Goal: Information Seeking & Learning: Compare options

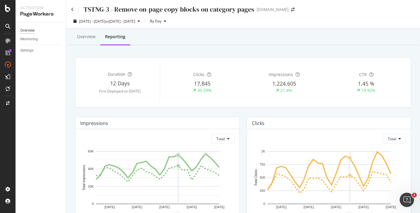
scroll to position [11, 0]
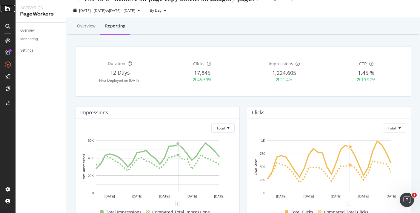
click at [7, 10] on icon at bounding box center [7, 8] width 5 height 7
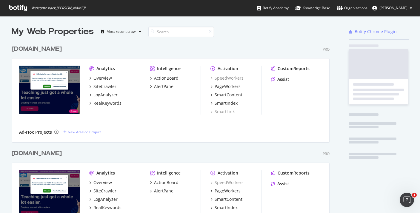
scroll to position [213, 420]
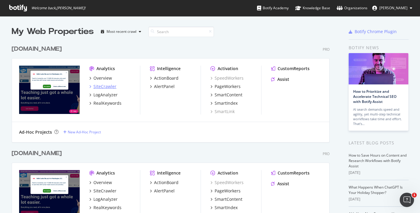
click at [108, 84] on div "SiteCrawler" at bounding box center [104, 87] width 23 height 6
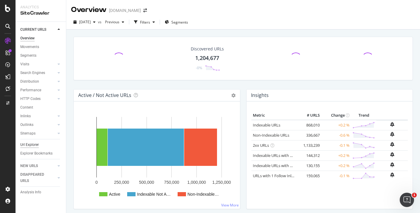
click at [33, 142] on div "Url Explorer" at bounding box center [29, 145] width 19 height 6
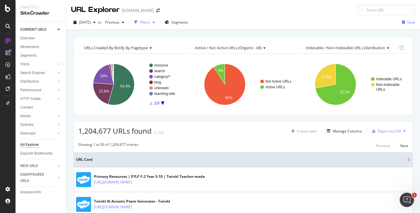
click at [153, 25] on div "Filters" at bounding box center [145, 22] width 26 height 9
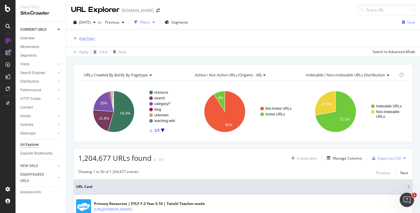
click at [90, 38] on div "Add Filter" at bounding box center [87, 38] width 16 height 5
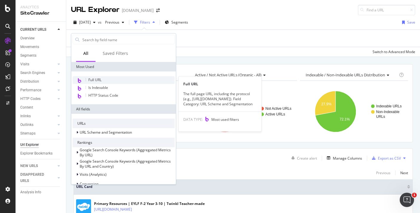
click at [101, 80] on span "Full URL" at bounding box center [94, 79] width 13 height 5
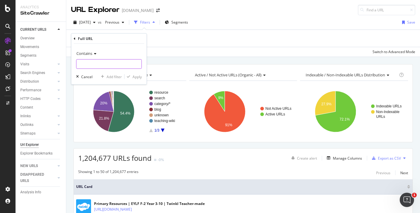
click at [90, 65] on input "text" at bounding box center [108, 64] width 65 height 10
paste input "au-t2-a-1-australian-aboriginal-dot-painting-artwork"
click at [79, 65] on input "au-t2-a-1-australian-aboriginal-dot-painting-artwork" at bounding box center [104, 64] width 56 height 10
type input "/au-t2-a-1-australian-aboriginal-dot-painting-artwork"
click at [136, 78] on div "Apply" at bounding box center [137, 76] width 9 height 5
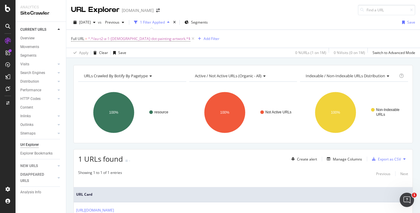
scroll to position [47, 0]
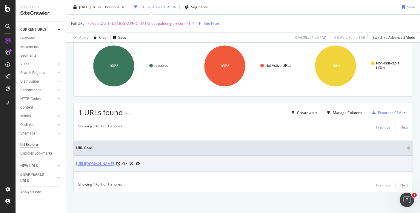
click at [114, 164] on link "https://www.twinkl.com.au/resource/au-t2-a-1-australian-aboriginal-dot-painting…" at bounding box center [95, 164] width 38 height 6
click at [120, 164] on icon at bounding box center [118, 164] width 4 height 4
click at [114, 165] on link "https://www.twinkl.com.au/resource/au-t2-a-1-australian-aboriginal-dot-painting…" at bounding box center [95, 164] width 38 height 6
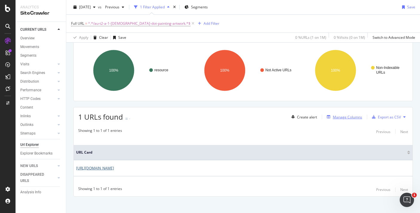
scroll to position [42, 0]
click at [337, 116] on div "Manage Columns" at bounding box center [347, 117] width 29 height 5
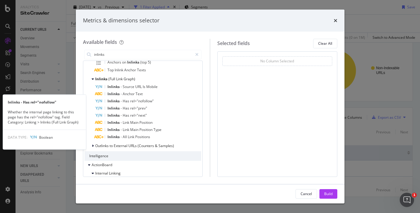
scroll to position [111, 0]
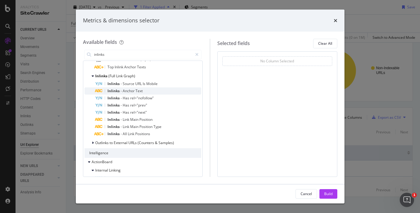
click at [142, 89] on span "Text" at bounding box center [139, 90] width 7 height 5
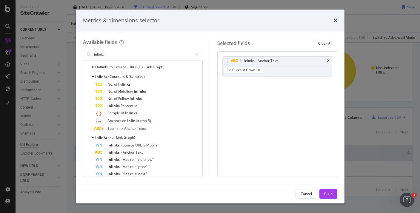
scroll to position [18, 0]
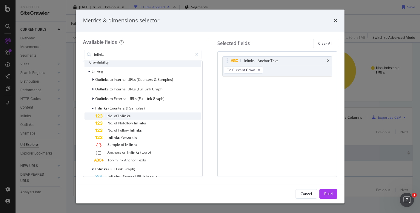
click at [135, 116] on div "No. of Inlinks" at bounding box center [148, 116] width 106 height 7
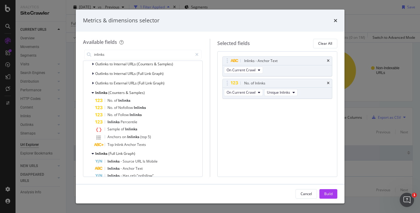
scroll to position [0, 0]
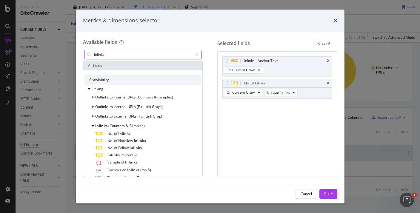
click at [118, 54] on input "inlinks" at bounding box center [142, 54] width 99 height 9
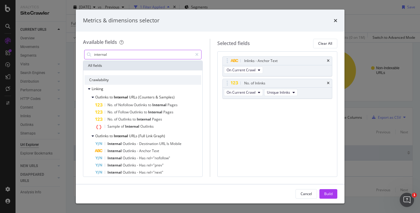
type input "internal"
click at [330, 193] on div "Build" at bounding box center [328, 193] width 8 height 5
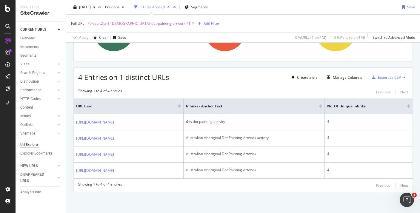
scroll to position [96, 0]
click at [341, 75] on div "Manage Columns" at bounding box center [347, 77] width 29 height 5
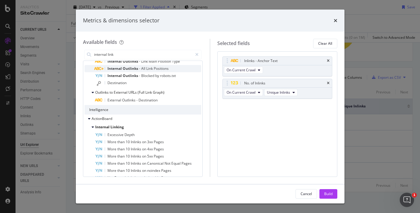
scroll to position [103, 0]
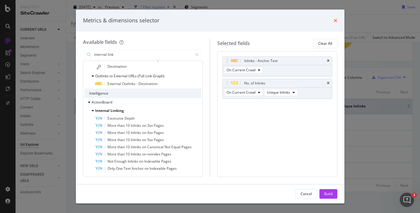
type input "internal link"
click at [334, 20] on icon "times" at bounding box center [336, 20] width 4 height 5
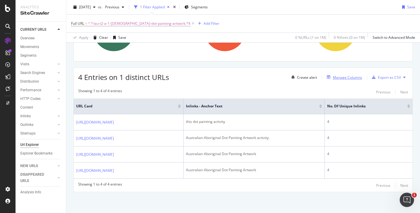
click at [332, 74] on button "Manage Columns" at bounding box center [344, 77] width 38 height 7
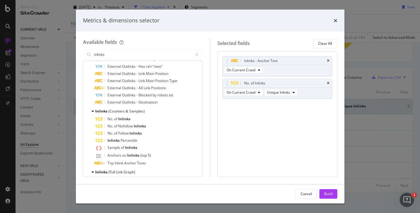
scroll to position [236, 0]
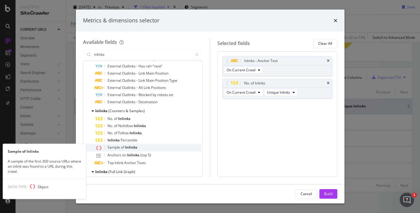
type input "inlinks"
click at [180, 148] on div "Sample of Inlinks" at bounding box center [148, 148] width 106 height 8
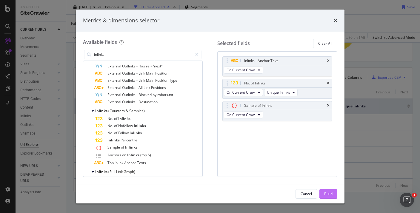
click at [325, 195] on div "Build" at bounding box center [328, 193] width 8 height 5
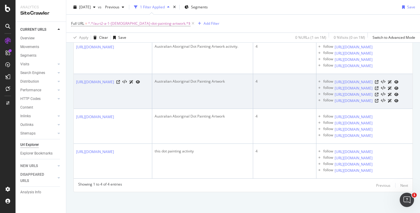
scroll to position [215, 0]
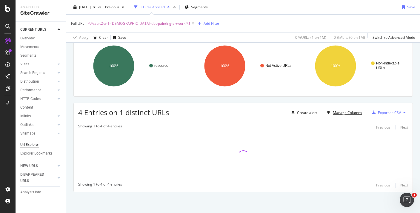
scroll to position [105, 0]
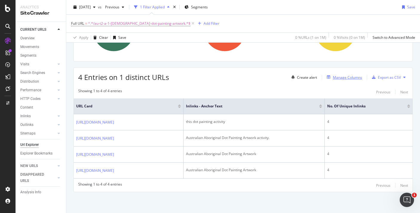
click at [346, 75] on div "Manage Columns" at bounding box center [347, 77] width 29 height 5
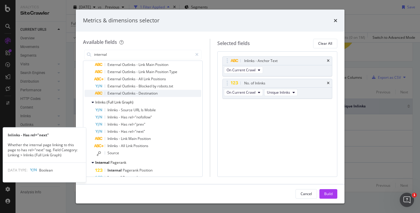
scroll to position [197, 0]
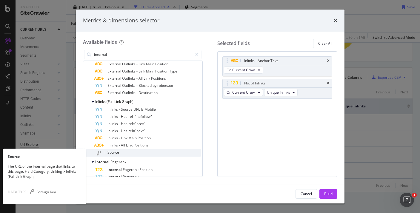
type input "internal"
click at [176, 150] on div "Source" at bounding box center [148, 153] width 106 height 8
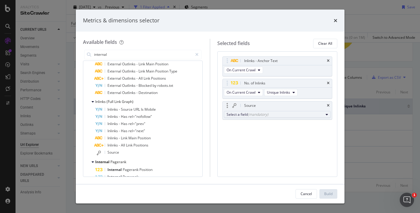
click at [251, 111] on button "Select a field (mandatory)" at bounding box center [277, 114] width 107 height 7
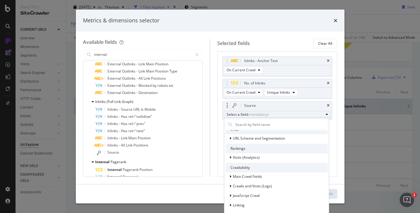
scroll to position [33, 0]
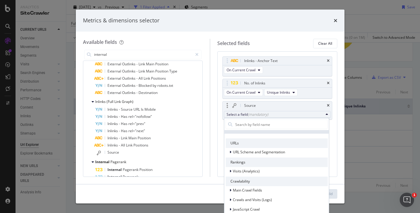
click at [249, 153] on span "URL Scheme and Segmentation" at bounding box center [259, 152] width 52 height 5
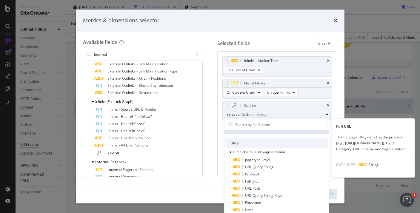
click at [251, 181] on span "Full URL" at bounding box center [251, 181] width 13 height 5
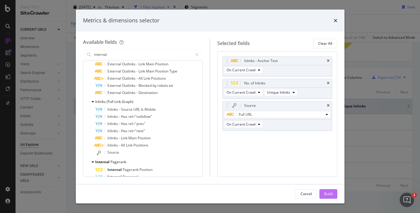
click at [332, 193] on div "Build" at bounding box center [328, 193] width 8 height 5
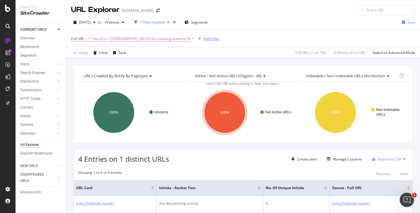
click at [208, 41] on div "Add Filter" at bounding box center [212, 38] width 16 height 5
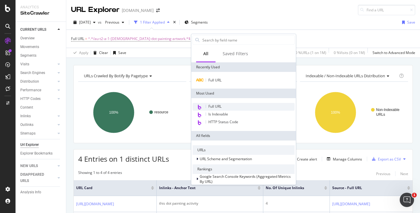
click at [228, 106] on div "Full URL" at bounding box center [244, 107] width 102 height 8
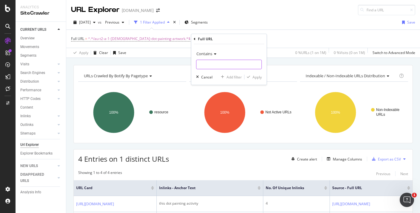
click at [220, 66] on input "text" at bounding box center [228, 65] width 65 height 10
paste input "indigenous-australian-language-map-au-hu-1628040145"
type input "indigenous-australian-language-map-au-hu-1628040145"
click at [252, 78] on div "button" at bounding box center [249, 77] width 8 height 4
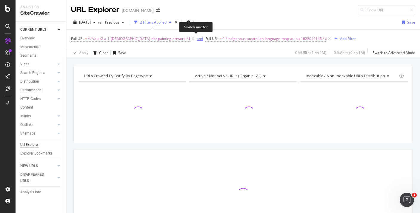
click at [197, 38] on div "and" at bounding box center [200, 38] width 6 height 5
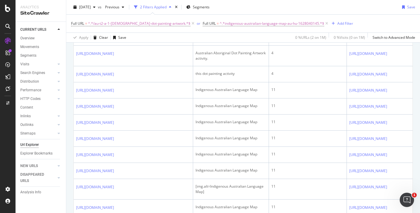
scroll to position [139, 0]
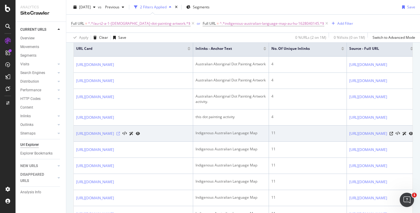
click at [120, 136] on icon at bounding box center [118, 134] width 4 height 4
click at [388, 136] on icon at bounding box center [389, 134] width 4 height 4
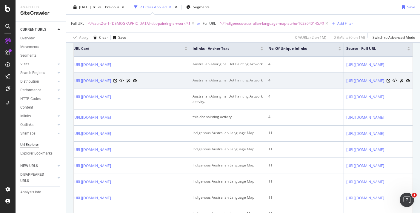
scroll to position [0, 0]
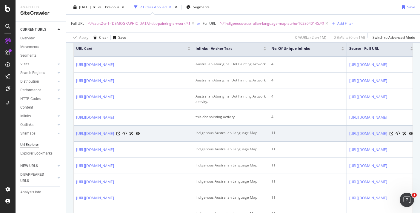
click at [140, 136] on icon at bounding box center [138, 134] width 4 height 4
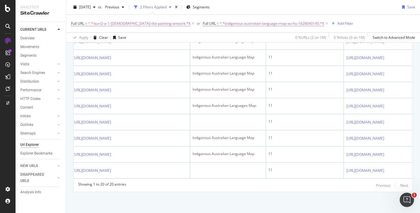
scroll to position [389, 0]
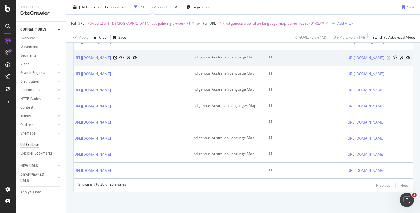
click at [390, 60] on icon at bounding box center [389, 58] width 4 height 4
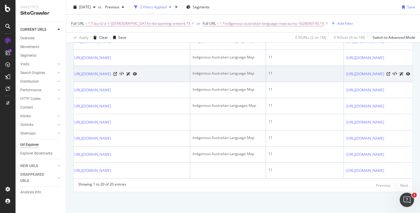
scroll to position [0, 0]
click at [221, 76] on div "Indigenous Australian Language Map" at bounding box center [231, 73] width 71 height 5
copy div "Indigenous Australian Language Map"
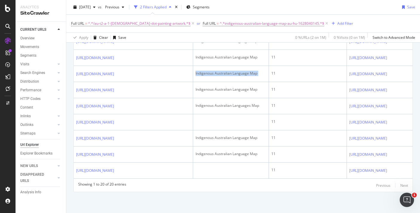
scroll to position [350, 0]
click at [331, 26] on div "Add Filter" at bounding box center [341, 23] width 24 height 7
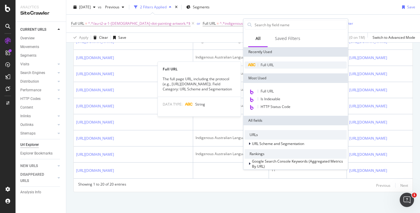
click at [274, 64] on div "Full URL" at bounding box center [296, 65] width 102 height 7
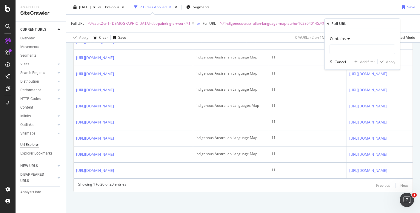
click at [346, 39] on icon at bounding box center [348, 39] width 4 height 4
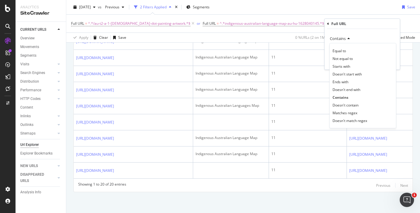
click at [346, 39] on icon at bounding box center [348, 39] width 4 height 4
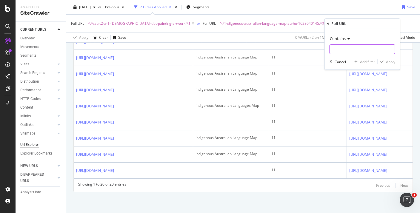
click at [346, 48] on input "text" at bounding box center [362, 49] width 65 height 10
paste input "first-nations-map-of-australia-au-g-2548774"
type input "first-nations-map-of-australia-au-g-2548774"
click at [387, 61] on div "Apply" at bounding box center [390, 61] width 9 height 5
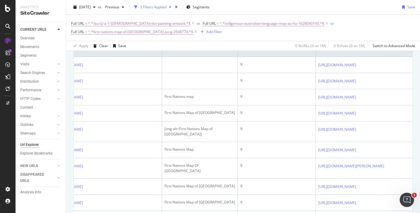
scroll to position [0, 80]
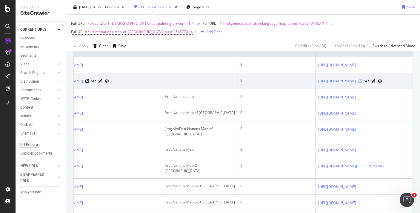
click at [359, 83] on icon at bounding box center [361, 81] width 4 height 4
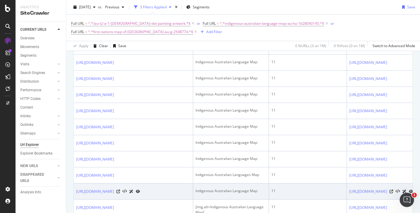
scroll to position [0, 0]
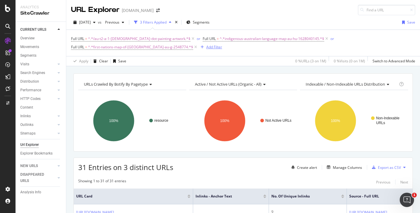
click at [198, 44] on div "Add Filter" at bounding box center [210, 47] width 24 height 7
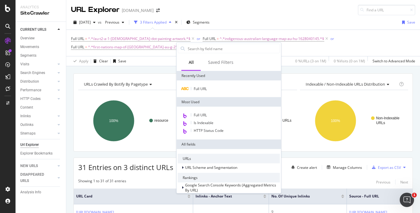
click at [204, 85] on div "Full URL" at bounding box center [229, 89] width 105 height 17
click at [204, 90] on span "Full URL" at bounding box center [200, 88] width 13 height 5
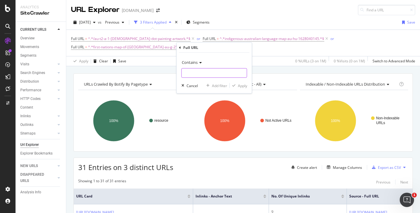
click at [207, 71] on input "text" at bounding box center [214, 73] width 65 height 10
paste input "first-nations-map-of-nsw-au-g-2548775"
type input "first-nations-map-of-nsw-au-g-2548775"
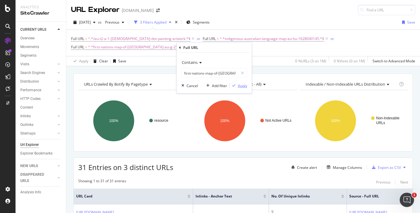
click at [239, 83] on div "Apply" at bounding box center [242, 85] width 9 height 5
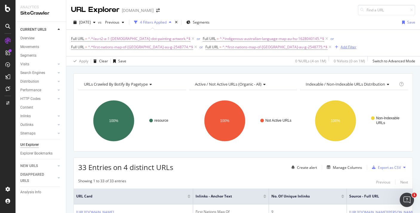
click at [341, 46] on div "Add Filter" at bounding box center [349, 46] width 16 height 5
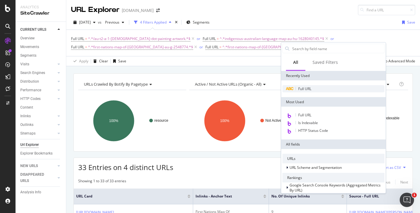
click at [307, 88] on span "Full URL" at bounding box center [304, 88] width 13 height 5
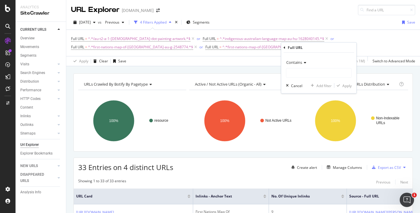
click at [313, 66] on div "Contains" at bounding box center [319, 63] width 66 height 10
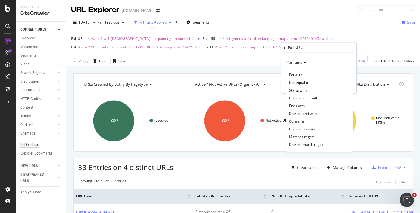
click at [312, 59] on div "Contains" at bounding box center [319, 63] width 66 height 10
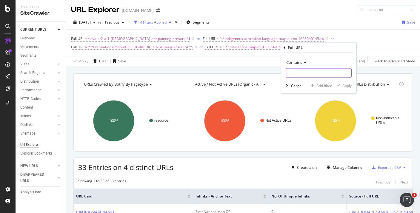
click at [305, 72] on input "text" at bounding box center [318, 73] width 65 height 10
paste input "first-nations-map-of-queensland-au-g-2548781"
type input "first-nations-map-of-queensland-au-g-2548781"
click at [351, 87] on div "Apply" at bounding box center [346, 85] width 9 height 5
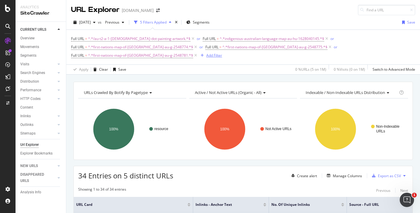
click at [198, 54] on div "button" at bounding box center [202, 56] width 8 height 4
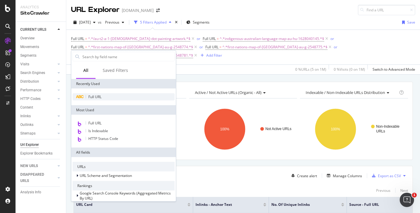
click at [120, 98] on div "Full URL" at bounding box center [124, 96] width 102 height 7
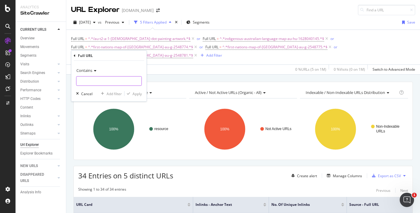
click at [114, 80] on input "text" at bounding box center [108, 81] width 65 height 10
paste input "au-t2-h-5760-captain-james-cook-reward-stickers"
type input "au-t2-h-5760-captain-james-cook-reward-stickers"
click at [133, 96] on div "Contains au-t2-h-5760-captain-james-cook-reward-stickers Cancel Add filter Apply" at bounding box center [108, 81] width 75 height 41
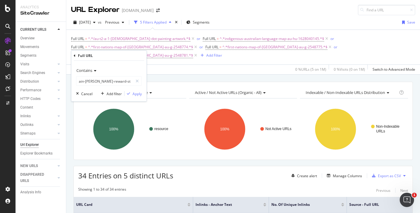
scroll to position [0, 0]
click at [134, 94] on div "Apply" at bounding box center [137, 93] width 9 height 5
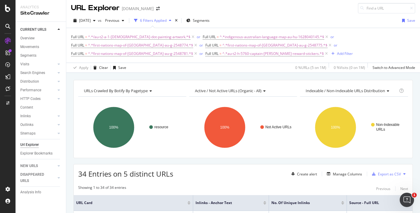
scroll to position [10, 0]
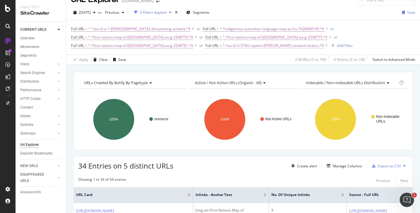
click at [222, 46] on span "^.*au-t2-h-5760-captain-james-cook-reward-stickers.*$" at bounding box center [273, 46] width 102 height 8
click at [152, 61] on div "Apply Clear Save 0 % URLs ( 5 on 1M ) 0 % Visits ( 0 on 1M ) Switch to Advanced…" at bounding box center [243, 60] width 354 height 10
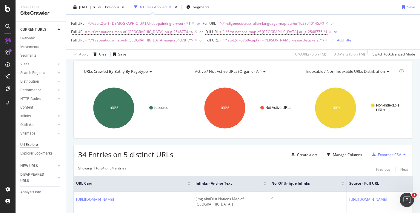
scroll to position [0, 0]
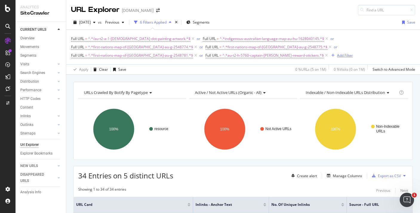
click at [337, 54] on div "Add Filter" at bounding box center [345, 55] width 16 height 5
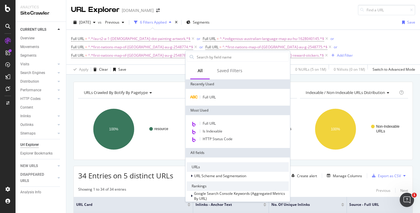
click at [224, 106] on div "Most Used" at bounding box center [238, 111] width 105 height 10
click at [222, 96] on div "Full URL" at bounding box center [238, 97] width 102 height 7
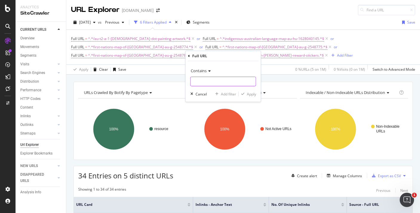
click at [216, 78] on input "text" at bounding box center [223, 82] width 65 height 10
paste input "first-nations-map-of-vic-au-g-2548776"
type input "first-nations-map-of-vic-au-g-2548776"
click at [247, 95] on div "Apply" at bounding box center [251, 94] width 9 height 5
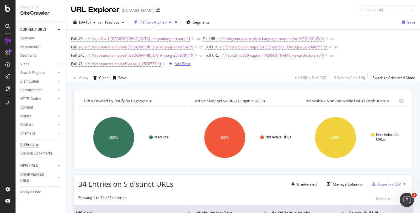
click at [191, 61] on div "Add Filter" at bounding box center [183, 63] width 16 height 5
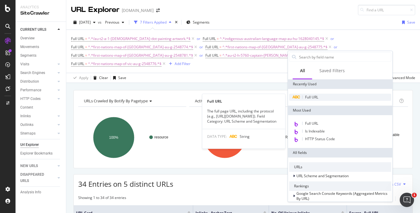
click at [300, 96] on div "Full URL" at bounding box center [340, 97] width 102 height 7
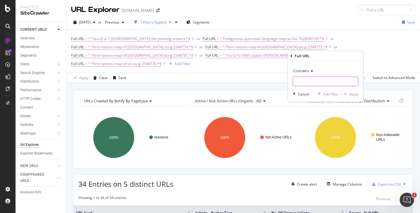
click at [304, 81] on input "text" at bounding box center [325, 82] width 65 height 10
paste input "first-nations-map-of-western-australia-au-g-2548778"
type input "first-nations-map-of-western-australia-au-g-2548778"
click at [355, 92] on div "Apply" at bounding box center [353, 94] width 9 height 5
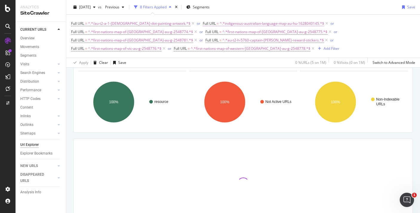
scroll to position [53, 0]
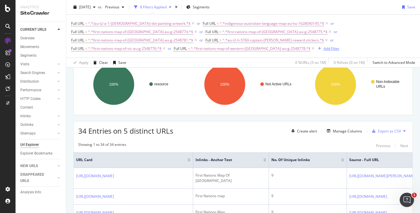
click at [324, 47] on div "Add Filter" at bounding box center [332, 48] width 16 height 5
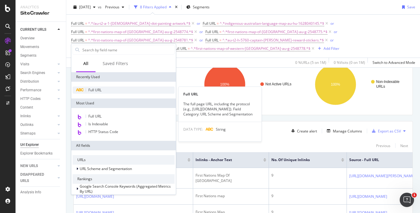
click at [103, 93] on div "Full URL" at bounding box center [124, 90] width 102 height 7
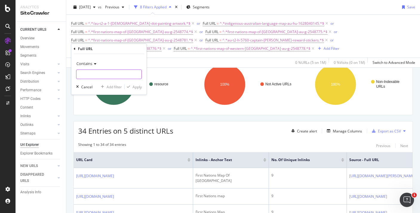
click at [106, 73] on input "text" at bounding box center [108, 75] width 65 height 10
paste input "first-nations-map-nsw-activity-au-g-2548783"
type input "first-nations-map-nsw-activity-au-g-2548783"
click at [137, 87] on div "Apply" at bounding box center [137, 87] width 9 height 5
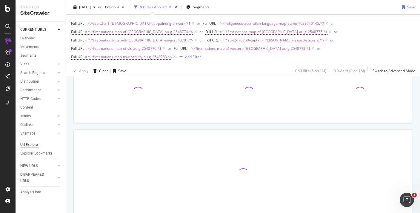
scroll to position [54, 0]
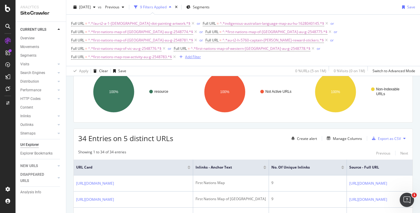
click at [201, 54] on div "Add Filter" at bounding box center [193, 56] width 16 height 5
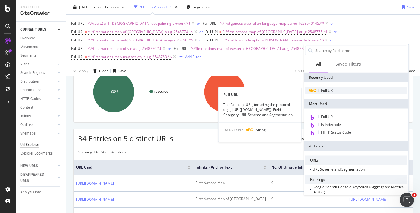
click at [348, 89] on div "Full URL" at bounding box center [356, 90] width 102 height 7
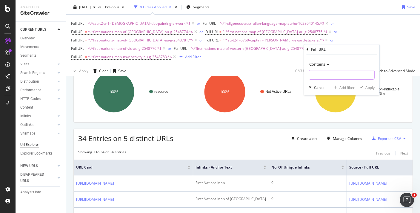
click at [337, 77] on input "text" at bounding box center [341, 75] width 65 height 10
paste input "first-nations-map-of-tasmania-au-g-2548779"
type input "first-nations-map-of-tasmania-au-g-2548779"
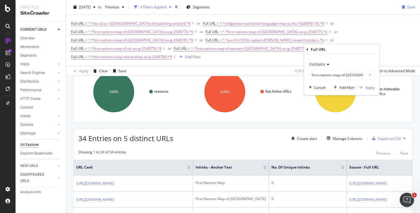
click at [364, 92] on div "Contains first-nations-map-of-tasmania-au-g-2548779 Cancel Add filter Apply" at bounding box center [341, 75] width 75 height 41
click at [364, 88] on div "button" at bounding box center [361, 88] width 8 height 4
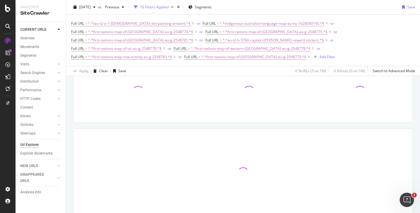
scroll to position [63, 0]
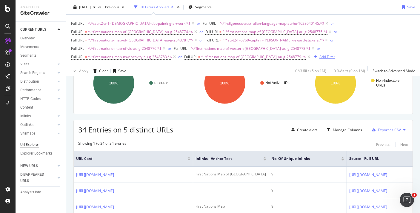
click at [319, 56] on div "Add Filter" at bounding box center [327, 56] width 16 height 5
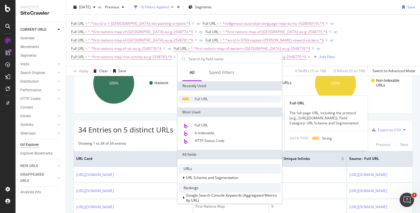
click at [208, 99] on span "Full URL" at bounding box center [201, 98] width 13 height 5
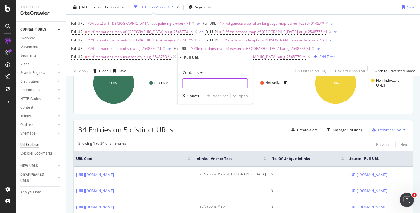
click at [203, 80] on input "text" at bounding box center [215, 84] width 65 height 10
paste input "first-nations-map-of-south-australia-au-g-2548777"
type input "first-nations-map-of-south-australia-au-g-2548777"
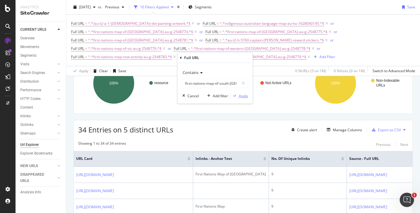
click at [236, 96] on div "button" at bounding box center [235, 96] width 8 height 4
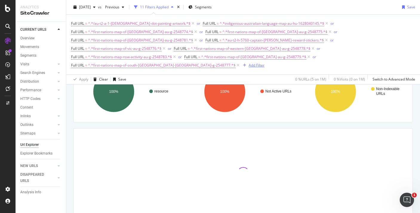
click at [265, 63] on div "Add Filter" at bounding box center [257, 65] width 16 height 5
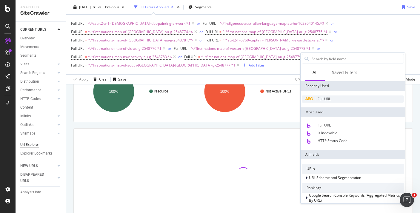
click at [327, 101] on span "Full URL" at bounding box center [324, 98] width 13 height 5
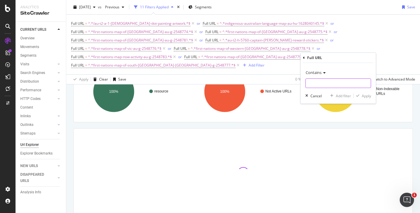
click at [325, 80] on input "text" at bounding box center [338, 84] width 65 height 10
paste input "first-nations-map-of-northern-territory-au-g-2548780"
type input "first-nations-map-of-northern-territory-au-g-2548780"
click at [362, 95] on div "Apply" at bounding box center [366, 95] width 9 height 5
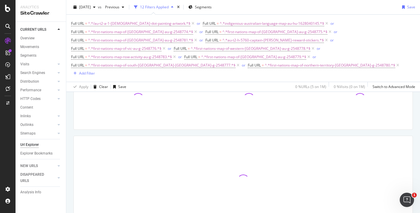
scroll to position [71, 0]
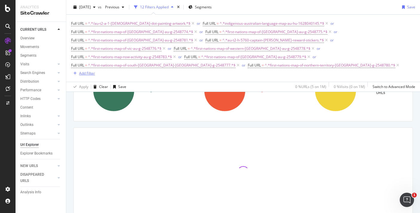
click at [95, 71] on div "Add Filter" at bounding box center [87, 73] width 16 height 5
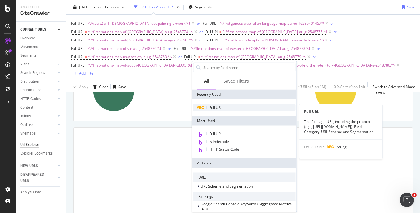
click at [216, 110] on span "Full URL" at bounding box center [215, 107] width 13 height 5
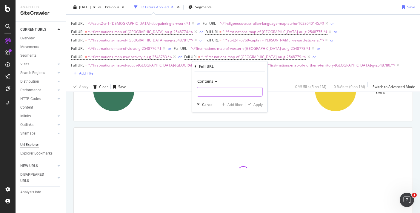
click at [231, 92] on input "text" at bounding box center [229, 92] width 65 height 10
paste input "first-nations-map-tas-activity-au-g-2548788"
type input "first-nations-map-tas-activity-au-g-2548788"
click at [259, 105] on div "Apply" at bounding box center [258, 104] width 9 height 5
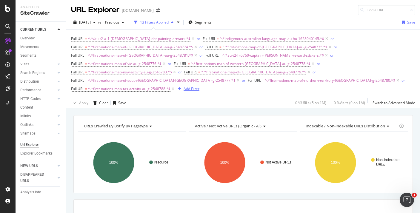
click at [199, 86] on div "Add Filter" at bounding box center [192, 88] width 16 height 5
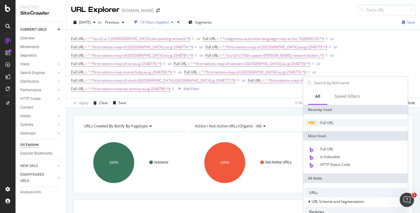
click at [324, 123] on span "Full URL" at bounding box center [326, 122] width 13 height 5
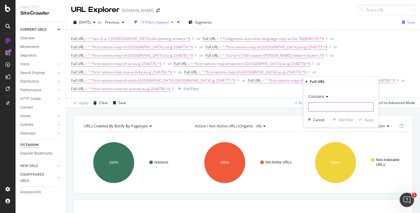
click at [325, 102] on input "text" at bounding box center [340, 107] width 65 height 10
paste input "first-nations-map-nt-activity-au-g-2548785"
type input "first-nations-map-nt-activity-au-g-2548785"
click at [365, 119] on div "Apply" at bounding box center [369, 119] width 9 height 5
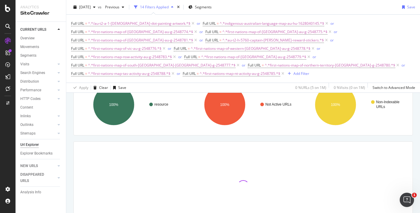
scroll to position [60, 0]
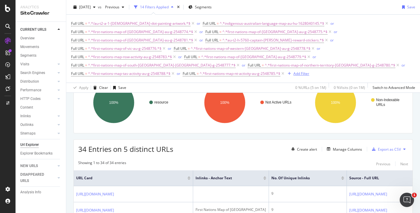
click at [294, 72] on div "Add Filter" at bounding box center [302, 73] width 16 height 5
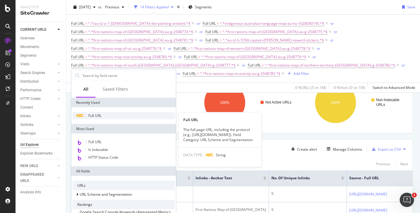
click at [98, 114] on span "Full URL" at bounding box center [94, 115] width 13 height 5
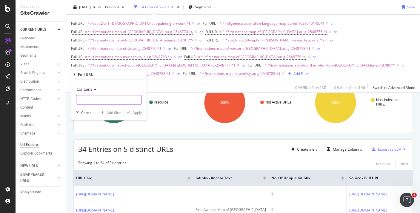
click at [103, 96] on input "text" at bounding box center [108, 100] width 65 height 10
paste input "australian-aboriginal-inspired-dreaming-story-starter-cubes-au-t-1658914777"
type input "australian-aboriginal-inspired-dreaming-story-starter-cubes-au-t-1658914777"
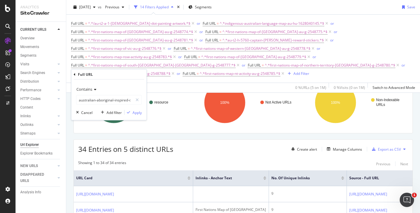
click at [132, 116] on div "Contains australian-aboriginal-inspired-dreaming-story-starter-cubes-au-t-16589…" at bounding box center [108, 100] width 75 height 41
click at [133, 115] on div "Apply" at bounding box center [137, 112] width 9 height 5
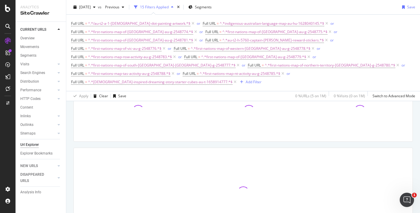
scroll to position [61, 0]
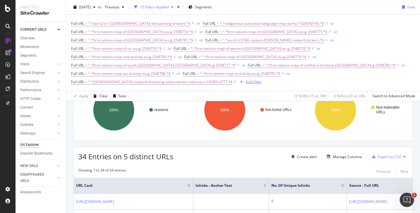
click at [243, 80] on icon "button" at bounding box center [241, 82] width 3 height 4
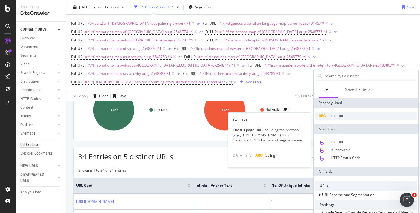
click at [335, 116] on span "Full URL" at bounding box center [337, 115] width 13 height 5
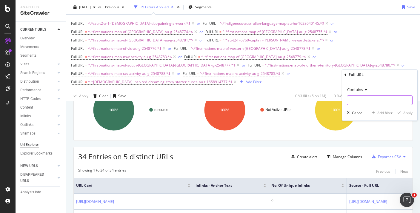
click at [355, 99] on input "text" at bounding box center [379, 101] width 65 height 10
paste input "australian-dreaming-story-template-au-t-1658833357"
type input "australian-dreaming-story-template-au-t-1658833357"
click at [403, 112] on div "Apply" at bounding box center [407, 112] width 9 height 5
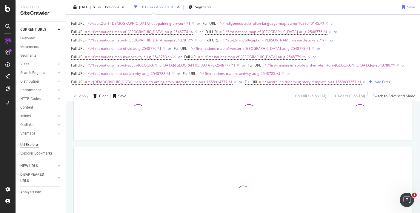
scroll to position [70, 0]
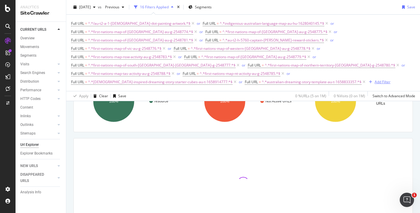
click at [375, 84] on div "Add Filter" at bounding box center [383, 81] width 16 height 5
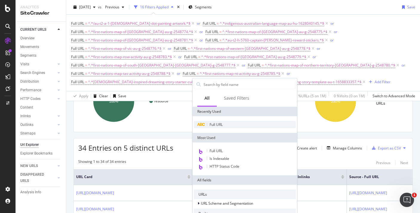
click at [219, 125] on span "Full URL" at bounding box center [216, 124] width 13 height 5
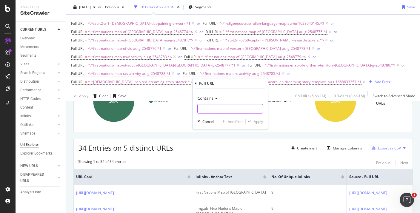
click at [222, 111] on input "text" at bounding box center [230, 109] width 65 height 10
paste input "australian-dreaming-story-conflict-poster-au-t-1658271313"
type input "australian-dreaming-story-conflict-poster-au-t-1658271313"
click at [252, 123] on div "button" at bounding box center [250, 122] width 8 height 4
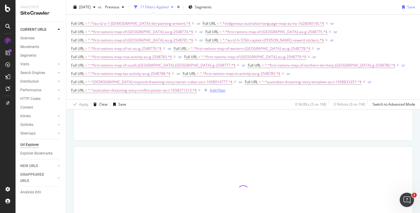
click at [226, 88] on div "Add Filter" at bounding box center [218, 90] width 16 height 5
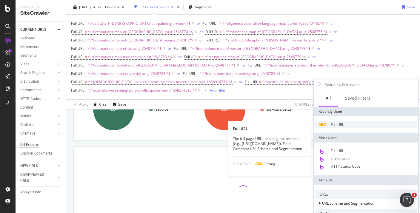
click at [334, 126] on span "Full URL" at bounding box center [337, 124] width 13 height 5
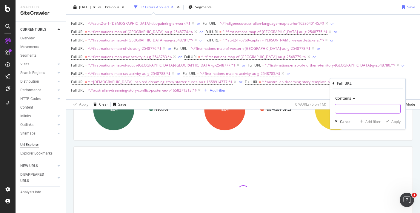
click at [349, 113] on input "text" at bounding box center [367, 109] width 65 height 10
paste input "australian-dreaming-story-resolution-poster-au-t-1658749438"
type input "australian-dreaming-story-resolution-poster-au-t-1658749438"
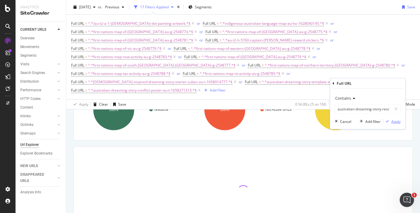
click at [394, 121] on div "Apply" at bounding box center [395, 121] width 9 height 5
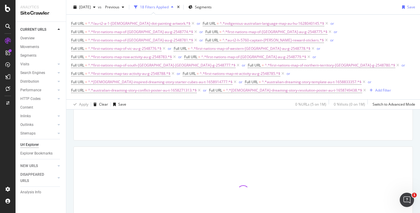
scroll to position [78, 0]
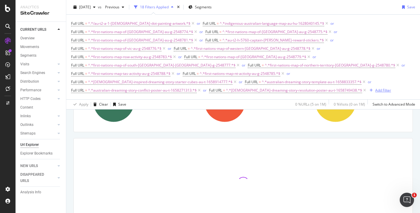
click at [375, 91] on div "Add Filter" at bounding box center [383, 90] width 16 height 5
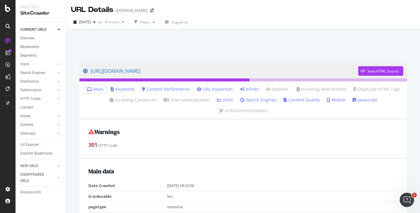
click at [248, 90] on link "Inlinks" at bounding box center [249, 89] width 19 height 6
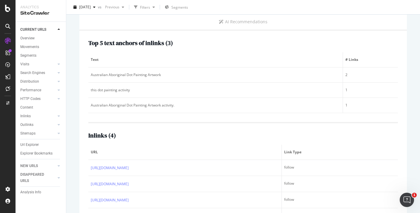
scroll to position [105, 0]
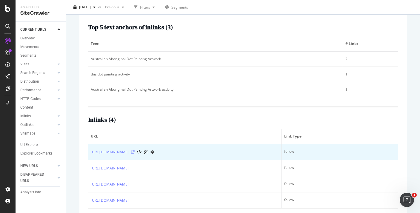
click at [135, 150] on icon at bounding box center [133, 152] width 4 height 4
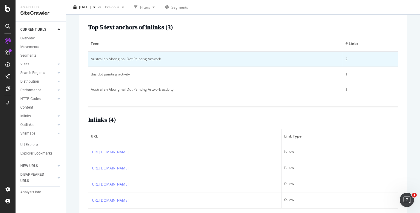
scroll to position [0, 0]
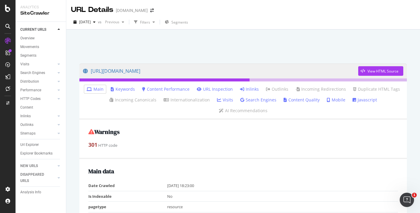
click at [253, 90] on link "Inlinks" at bounding box center [249, 89] width 19 height 6
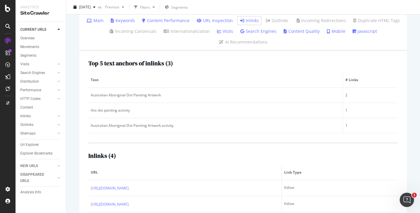
scroll to position [105, 0]
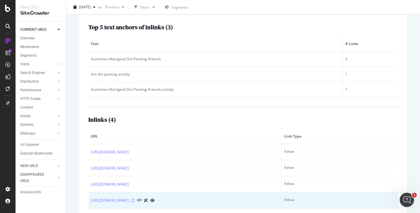
click at [135, 199] on icon at bounding box center [133, 201] width 4 height 4
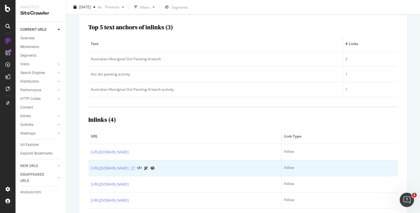
click at [135, 167] on icon at bounding box center [133, 169] width 4 height 4
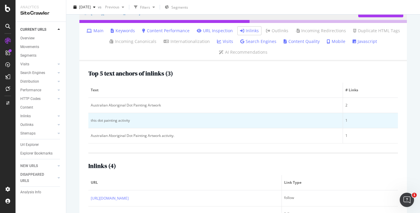
scroll to position [1, 0]
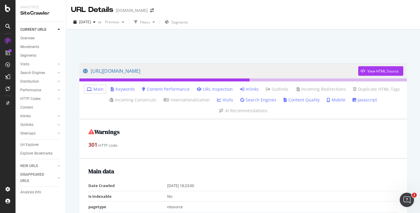
click at [251, 91] on link "Inlinks" at bounding box center [249, 89] width 19 height 6
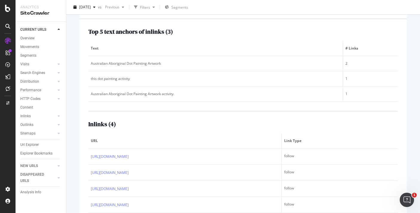
scroll to position [105, 0]
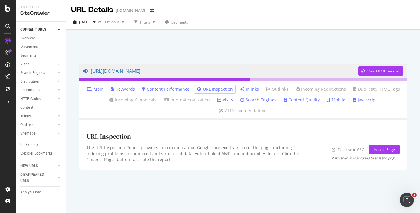
click at [249, 87] on link "Inlinks" at bounding box center [249, 89] width 19 height 6
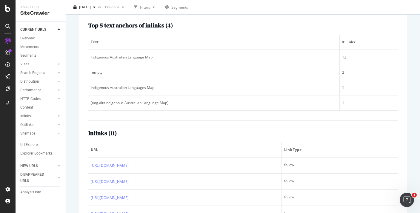
scroll to position [139, 0]
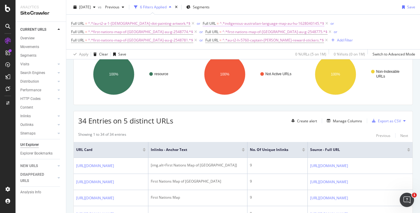
scroll to position [113, 0]
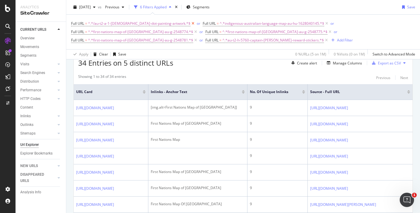
click at [191, 24] on icon at bounding box center [193, 24] width 5 height 6
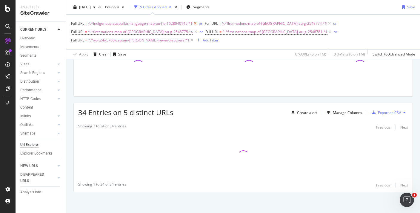
scroll to position [63, 0]
click at [196, 23] on icon at bounding box center [195, 24] width 5 height 6
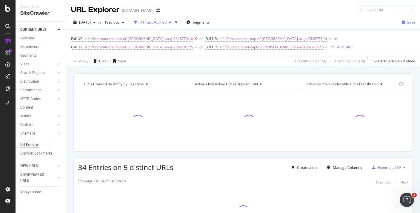
click at [193, 40] on icon at bounding box center [195, 39] width 5 height 6
click at [193, 39] on icon at bounding box center [195, 39] width 5 height 6
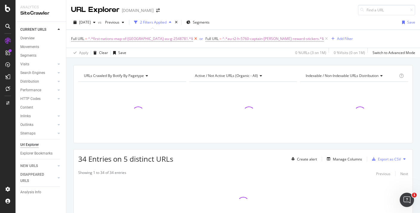
click at [193, 39] on icon at bounding box center [195, 39] width 5 height 6
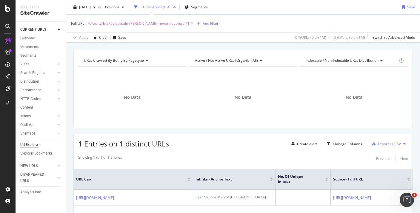
scroll to position [3, 0]
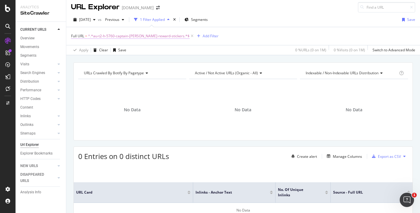
click at [155, 37] on span "^.*au-t2-h-5760-captain-[PERSON_NAME]-reward-stickers.*$" at bounding box center [139, 36] width 102 height 8
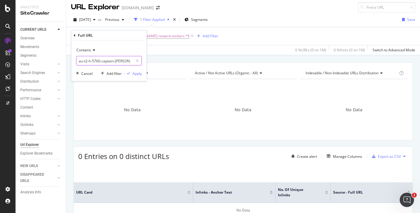
click at [115, 61] on input "au-t2-h-5760-captain-james-cook-reward-stickers" at bounding box center [104, 61] width 56 height 10
paste input "first-nations-map-of-[GEOGRAPHIC_DATA]-au-g-2548776"
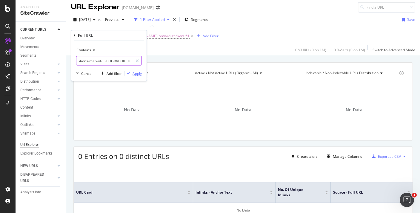
type input "first-nations-map-of-[GEOGRAPHIC_DATA]-au-g-2548776"
click at [131, 73] on div "button" at bounding box center [129, 74] width 8 height 4
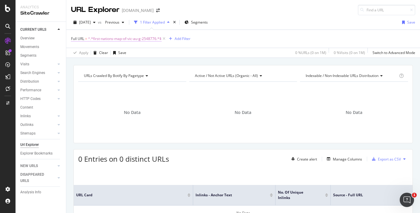
click at [136, 38] on span "^.*first-nations-map-of-vic-au-g-2548776.*$" at bounding box center [124, 39] width 73 height 8
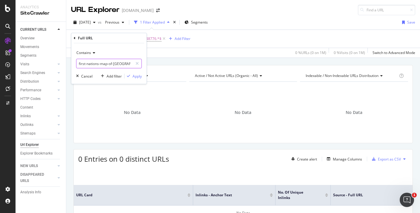
click at [125, 61] on input "first-nations-map-of-[GEOGRAPHIC_DATA]-au-g-2548776" at bounding box center [104, 64] width 56 height 10
paste input "#"
type input "#"
paste input "first-nations-map-of-western-[GEOGRAPHIC_DATA]-[GEOGRAPHIC_DATA]-g-2548778"
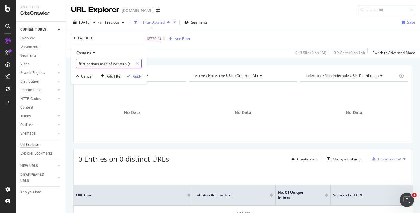
scroll to position [0, 36]
type input "first-nations-map-of-western-[GEOGRAPHIC_DATA]-[GEOGRAPHIC_DATA]-g-2548778"
click at [139, 75] on div "Apply" at bounding box center [137, 76] width 9 height 5
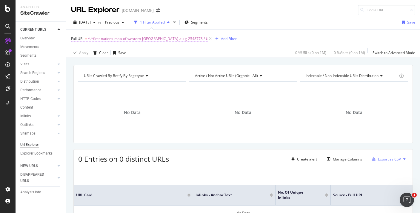
click at [180, 37] on span "^.*first-nations-map-of-western-australia-au-g-2548778.*$" at bounding box center [148, 39] width 120 height 8
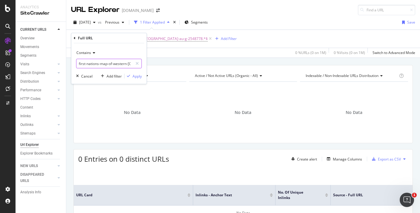
click at [120, 63] on input "first-nations-map-of-western-australia-au-g-2548778" at bounding box center [104, 64] width 56 height 10
paste input "tasmania-au-g-2548779"
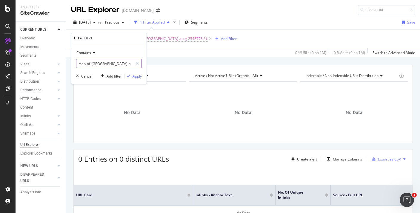
type input "first-nations-map-of-tasmania-au-g-2548779"
click at [134, 75] on div "Apply" at bounding box center [137, 76] width 9 height 5
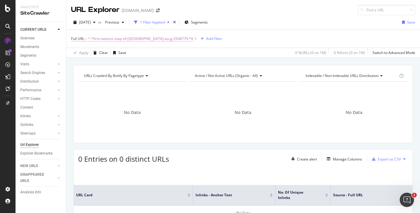
click at [165, 39] on span "^.*first-nations-map-of-tasmania-au-g-2548779.*$" at bounding box center [140, 39] width 105 height 8
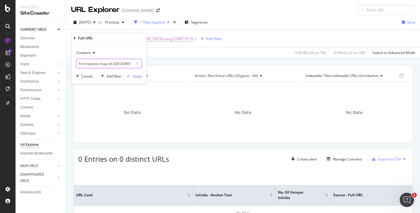
click at [121, 63] on input "first-nations-map-of-tasmania-au-g-2548779" at bounding box center [104, 64] width 56 height 10
paste input "australian-dreaming-story-character-adjectives-poster-au-t-1658140861"
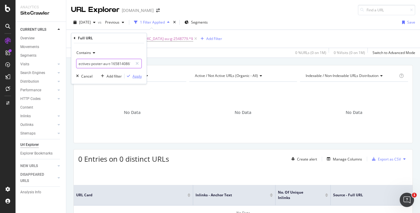
type input "australian-dreaming-story-character-adjectives-poster-au-t-1658140861"
click at [140, 75] on div "Apply" at bounding box center [137, 76] width 9 height 5
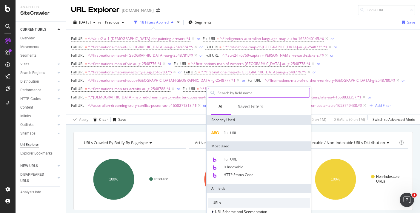
scroll to position [78, 0]
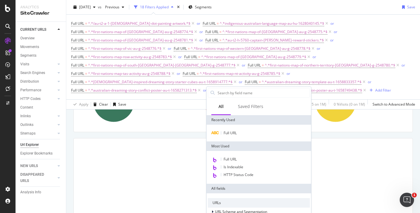
click at [231, 127] on div "Full URL" at bounding box center [259, 133] width 105 height 17
click at [231, 132] on span "Full URL" at bounding box center [230, 132] width 13 height 5
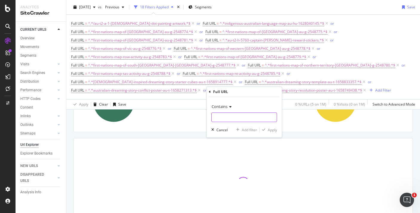
click at [242, 119] on input "text" at bounding box center [244, 118] width 65 height 10
paste input "australian-dreaming-story-settings-poster-au-t-1657680749"
type input "australian-dreaming-story-settings-poster-au-t-1657680749"
click at [267, 132] on div "Apply" at bounding box center [268, 129] width 17 height 5
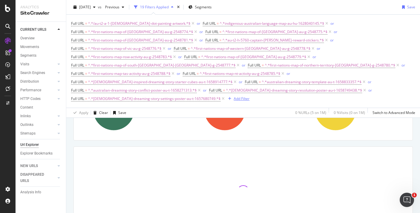
click at [250, 96] on div "Add Filter" at bounding box center [242, 98] width 16 height 5
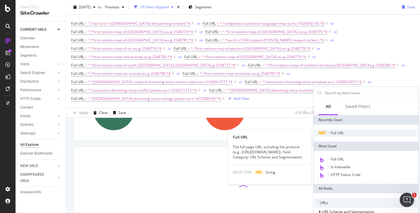
click at [334, 133] on span "Full URL" at bounding box center [337, 132] width 13 height 5
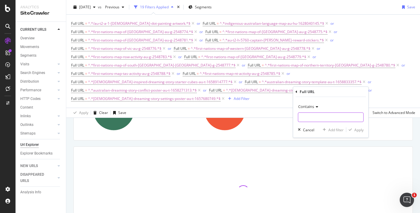
click at [317, 113] on input "text" at bounding box center [330, 118] width 65 height 10
paste input "australian-dreaming-story-character-adjectives-poster-au-t-1658140861"
type input "australian-dreaming-story-character-adjectives-poster-au-t-1658140861"
click at [352, 132] on div "Apply" at bounding box center [354, 129] width 17 height 5
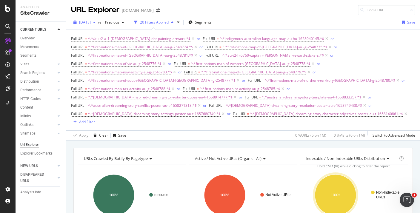
click at [91, 22] on span "[DATE]" at bounding box center [85, 22] width 12 height 5
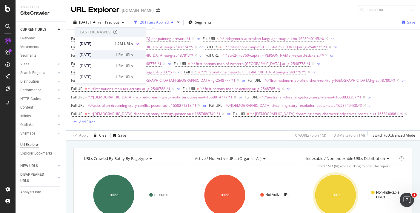
click at [107, 56] on div "2025 Aug. 30th" at bounding box center [96, 54] width 32 height 5
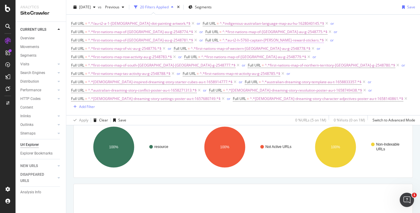
scroll to position [59, 0]
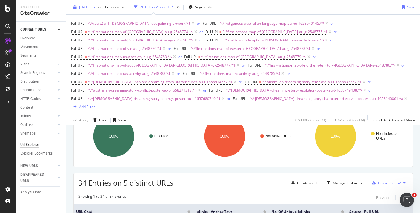
click at [91, 5] on span "2025 Aug. 30th" at bounding box center [85, 6] width 12 height 5
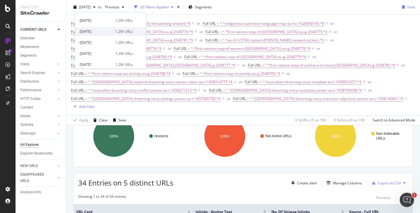
scroll to position [34, 0]
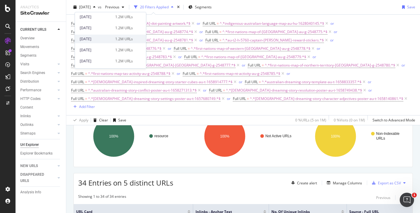
click at [110, 43] on div "2025 Aug. 2nd 1.2M URLs" at bounding box center [110, 39] width 71 height 9
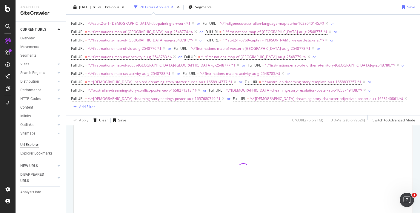
scroll to position [107, 0]
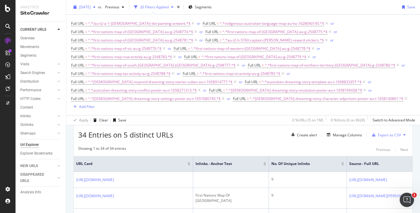
click at [91, 8] on span "2025 Aug. 2nd" at bounding box center [85, 6] width 12 height 5
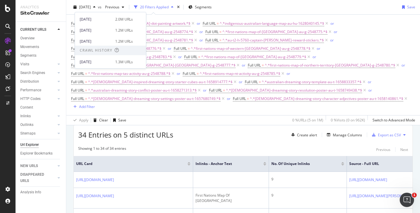
scroll to position [87, 0]
click at [112, 21] on div "2025 Jul. 5th 2.0M URLs" at bounding box center [106, 18] width 53 height 5
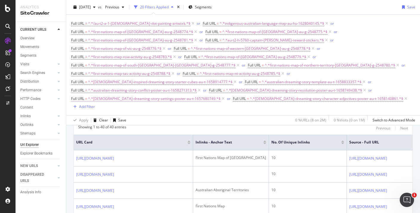
scroll to position [125, 0]
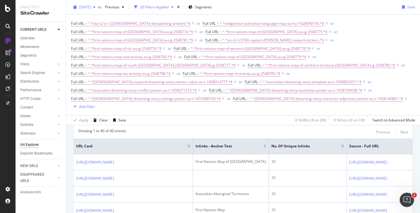
click at [88, 6] on span "2025 Jul. 5th" at bounding box center [85, 6] width 12 height 5
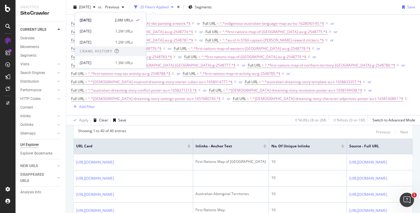
scroll to position [98, 0]
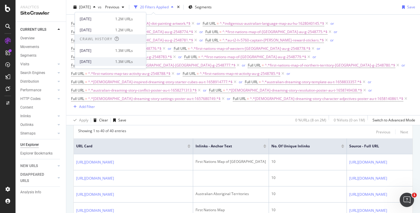
click at [109, 61] on div "2025 May. 31st" at bounding box center [96, 61] width 32 height 5
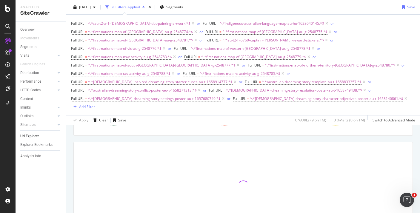
scroll to position [98, 0]
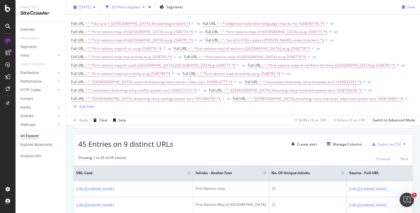
click at [97, 3] on div "2025 May. 31st" at bounding box center [84, 7] width 27 height 9
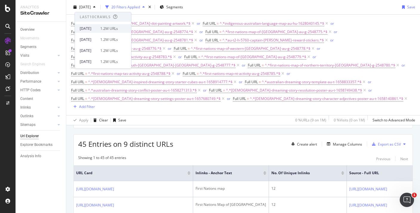
click at [97, 29] on div "[DATE]" at bounding box center [88, 28] width 17 height 5
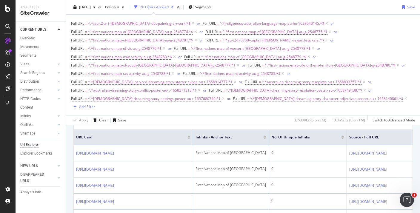
scroll to position [113, 0]
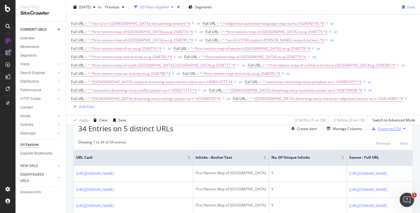
click at [382, 126] on div "Export as CSV" at bounding box center [389, 128] width 23 height 5
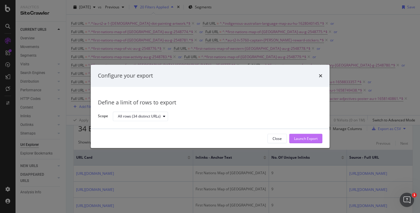
click at [309, 136] on div "Launch Export" at bounding box center [306, 138] width 24 height 9
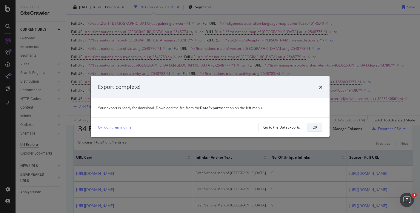
click at [312, 130] on button "OK" at bounding box center [315, 128] width 15 height 10
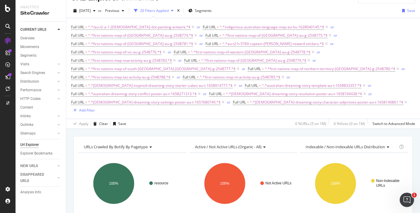
scroll to position [0, 0]
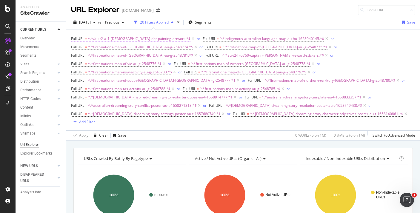
click at [156, 38] on span "^.*/au-t2-a-1-australian-aboriginal-dot-painting-artwork.*$" at bounding box center [139, 39] width 102 height 8
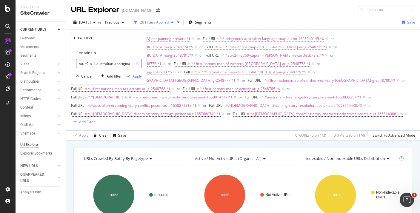
click at [117, 64] on input "/au-t2-a-1-australian-aboriginal-dot-painting-artwork" at bounding box center [104, 64] width 56 height 10
paste input "australian-aboriginal-inspired-dreaming-story-resource-pack-au-t-1661959172"
type input "australian-aboriginal-inspired-dreaming-story-resource-pack-au-t-1661959172"
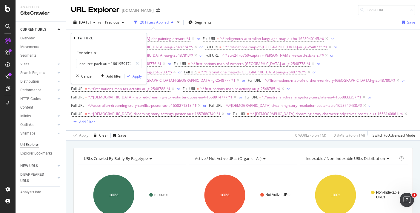
click at [139, 77] on div "Apply" at bounding box center [137, 76] width 9 height 5
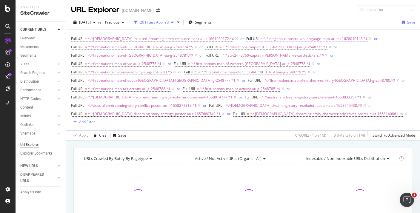
click at [271, 39] on span "^.*indigenous-australian-language-map-au-hu-1628040145.*$" at bounding box center [315, 39] width 105 height 8
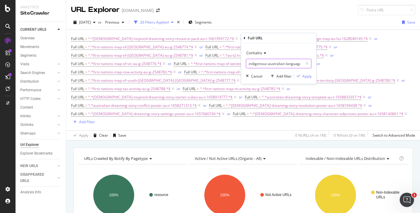
click at [264, 68] on div "Contains indigenous-australian-language-map-au-hu-1628040145 Cancel Add filter …" at bounding box center [278, 63] width 75 height 41
click at [261, 62] on input "indigenous-australian-language-map-au-hu-1628040145" at bounding box center [274, 64] width 56 height 10
paste input "first-nations-map-australia-activity-au-g-2548782"
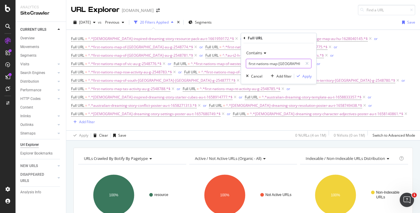
scroll to position [0, 29]
type input "first-nations-map-australia-activity-au-g-2548782"
click at [308, 78] on div "Apply" at bounding box center [306, 76] width 9 height 5
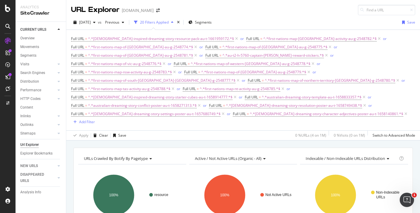
click at [163, 46] on span "^.*first-nations-map-of-australia-au-g-2548774.*$" at bounding box center [140, 47] width 105 height 8
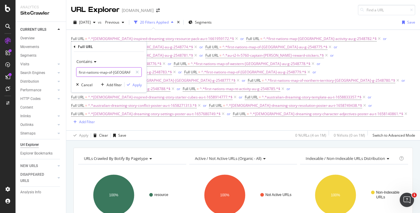
click at [124, 73] on input "first-nations-map-of-australia-au-g-2548774" at bounding box center [104, 72] width 56 height 10
paste input "au-t-3241-australia-aboriginal-page-borders"
type input "au-t-3241-australia-aboriginal-page-borders"
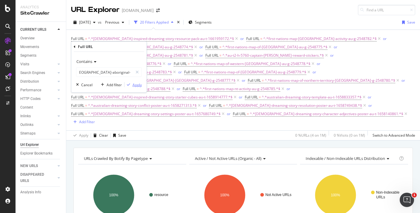
click at [138, 84] on div "Apply" at bounding box center [137, 84] width 9 height 5
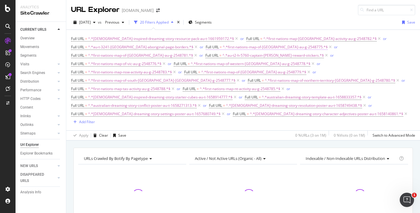
click at [223, 47] on span "^.*first-nations-map-of-nsw-au-g-2548775.*$" at bounding box center [275, 47] width 105 height 8
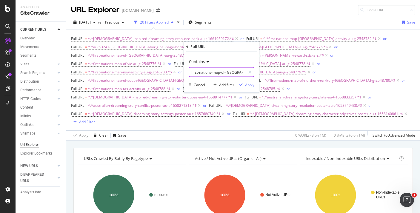
click at [205, 73] on input "first-nations-map-of-nsw-au-g-2548775" at bounding box center [217, 72] width 56 height 10
paste input "au-g-437-aboriginal-nyoongar-seasons-poster"
type input "au-g-437-aboriginal-nyoongar-seasons-poster"
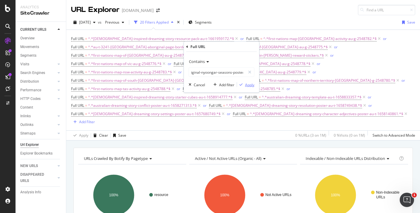
scroll to position [0, 0]
click at [247, 86] on div "Apply" at bounding box center [249, 84] width 9 height 5
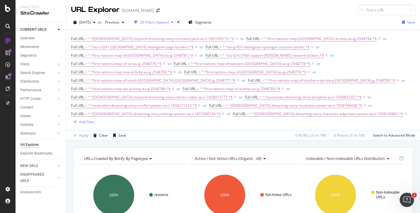
click at [124, 56] on span "^.*first-nations-map-of-queensland-au-g-2548781.*$" at bounding box center [140, 55] width 105 height 8
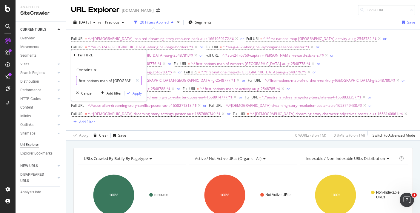
click at [119, 79] on input "first-nations-map-of-queensland-au-g-2548781" at bounding box center [104, 81] width 56 height 10
paste input "aboriginal-kaurna-seasons-poster-au-sc-2743"
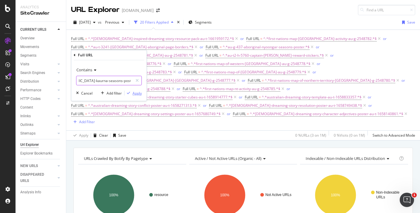
type input "aboriginal-kaurna-seasons-poster-au-sc-2743"
click at [137, 93] on div "Apply" at bounding box center [137, 93] width 9 height 5
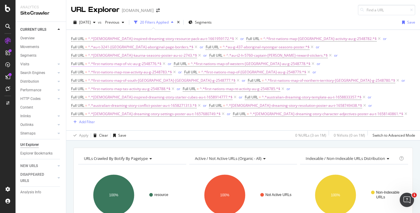
click at [162, 60] on span "^.*first-nations-map-of-vic-au-g-2548776.*$" at bounding box center [124, 64] width 73 height 8
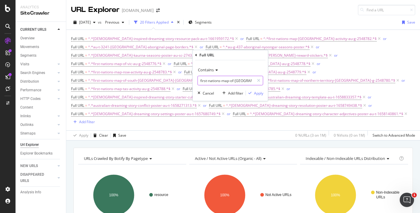
click at [212, 84] on input "first-nations-map-of-vic-au-g-2548776" at bounding box center [226, 81] width 56 height 10
paste input "kulin-seasons-activity-pack-au-hu-110"
type input "kulin-seasons-activity-pack-au-hu-110"
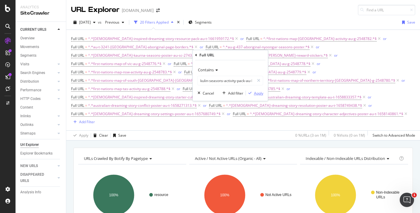
click at [258, 91] on div "Apply" at bounding box center [258, 93] width 9 height 5
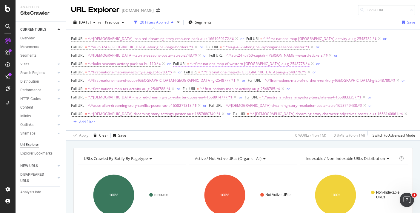
click at [190, 65] on span "^.*first-nations-map-of-western-australia-au-g-2548778.*$" at bounding box center [250, 64] width 120 height 8
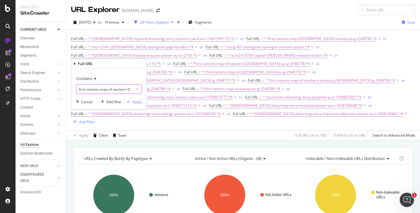
click at [127, 89] on input "first-nations-map-of-western-australia-au-g-2548778" at bounding box center [104, 90] width 56 height 10
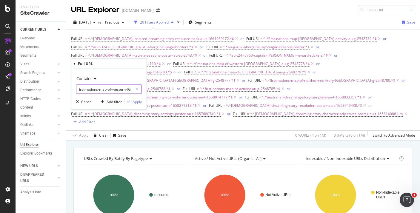
click at [127, 89] on input "first-nations-map-of-western-australia-au-g-2548778" at bounding box center [104, 90] width 56 height 10
paste input "kulin-seasons-poster-au-hu-87"
type input "kulin-seasons-poster-au-hu-87"
click at [135, 100] on div "Apply" at bounding box center [137, 101] width 9 height 5
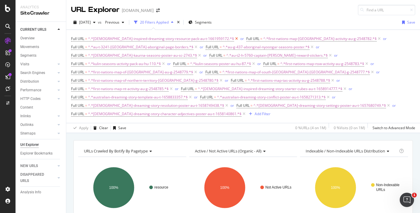
click at [234, 38] on icon at bounding box center [236, 39] width 5 height 6
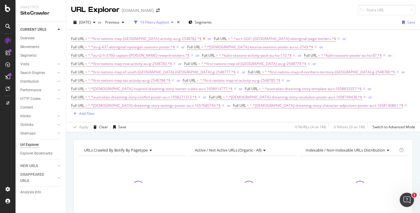
click at [202, 39] on icon at bounding box center [204, 39] width 5 height 6
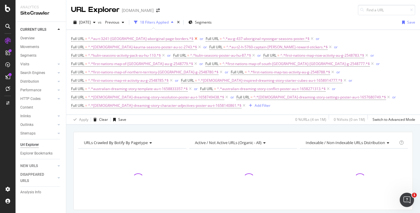
click at [193, 37] on icon at bounding box center [195, 39] width 5 height 6
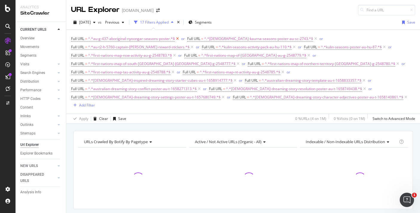
click at [176, 39] on icon at bounding box center [177, 39] width 5 height 6
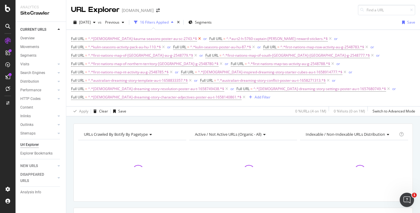
click at [197, 39] on icon at bounding box center [199, 39] width 5 height 6
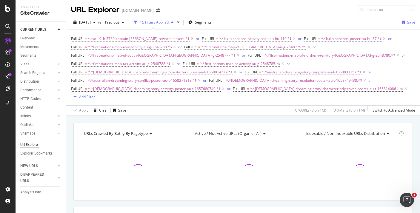
click at [190, 38] on icon at bounding box center [192, 39] width 5 height 6
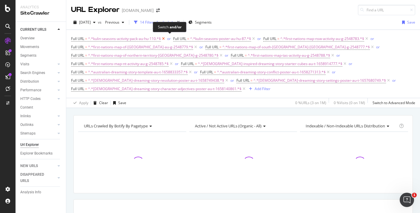
click at [166, 39] on span "Full URL = ^.*kulin-seasons-activity-pack-au-hu-110.*$ or" at bounding box center [122, 39] width 102 height 8
click at [165, 39] on icon at bounding box center [163, 39] width 5 height 6
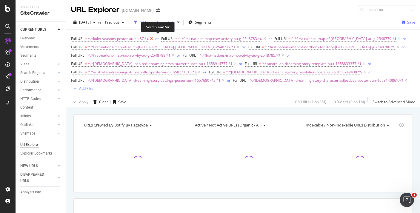
click at [153, 38] on icon at bounding box center [151, 39] width 5 height 6
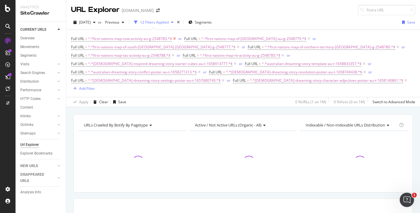
click at [176, 38] on icon at bounding box center [174, 39] width 5 height 6
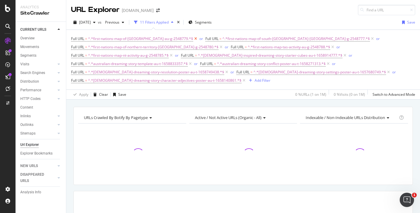
click at [193, 39] on icon at bounding box center [195, 39] width 5 height 6
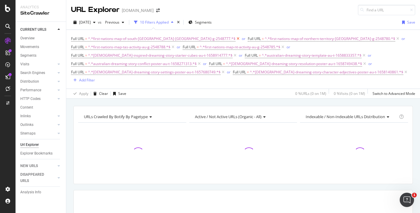
click at [236, 39] on icon at bounding box center [238, 39] width 5 height 6
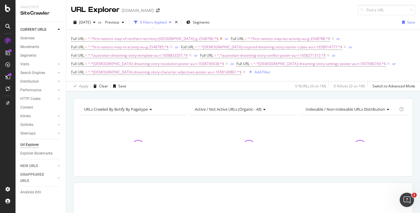
click at [219, 39] on icon at bounding box center [221, 39] width 5 height 6
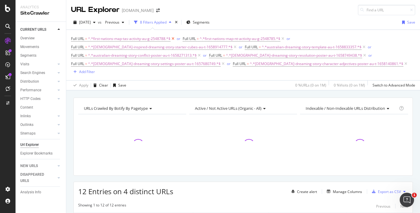
click at [173, 39] on icon at bounding box center [172, 39] width 5 height 6
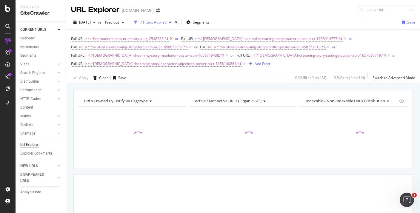
click at [171, 39] on icon at bounding box center [171, 39] width 5 height 6
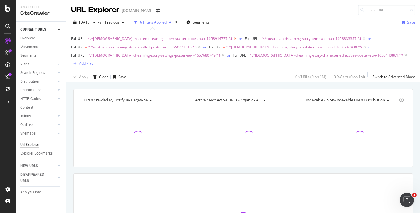
click at [233, 39] on icon at bounding box center [235, 39] width 5 height 6
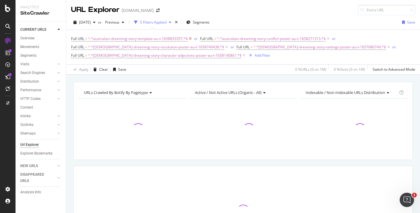
click at [190, 39] on icon at bounding box center [190, 39] width 5 height 6
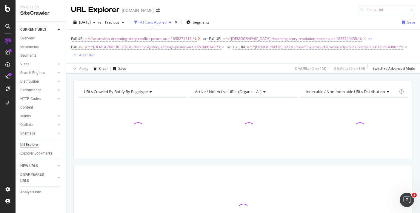
click at [199, 39] on icon at bounding box center [199, 39] width 5 height 6
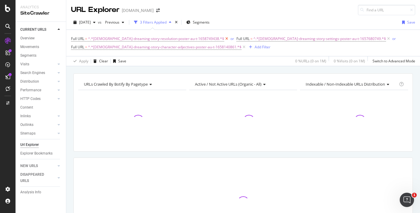
click at [224, 39] on icon at bounding box center [226, 39] width 5 height 6
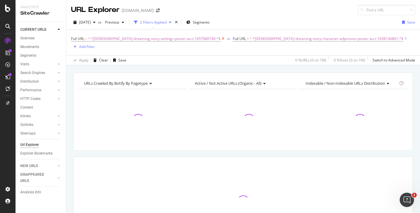
click at [221, 39] on icon at bounding box center [223, 39] width 5 height 6
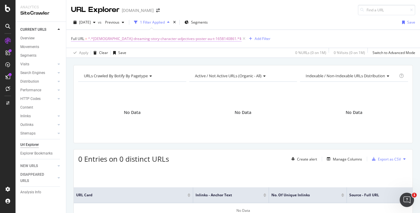
click at [199, 38] on span "^.*australian-dreaming-story-character-adjectives-poster-au-t-1658140861.*$" at bounding box center [164, 39] width 153 height 8
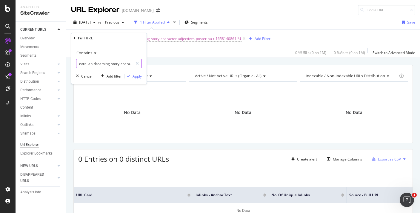
click at [128, 64] on input "australian-dreaming-story-character-adjectives-poster-au-t-1658140861" at bounding box center [104, 64] width 56 height 10
paste input "aboriginal-inspired-dreaming-story-resource-pack-au-t-1661959172"
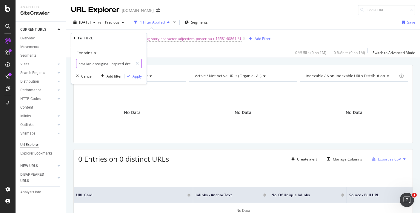
scroll to position [0, 78]
type input "australian-aboriginal-inspired-dreaming-story-resource-pack-au-t-1661959172"
click at [136, 74] on div "Apply" at bounding box center [137, 76] width 9 height 5
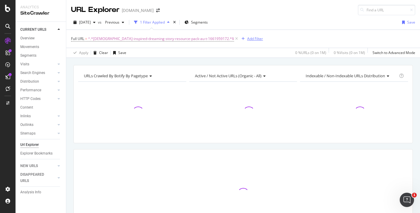
click at [247, 38] on div "Add Filter" at bounding box center [255, 38] width 16 height 5
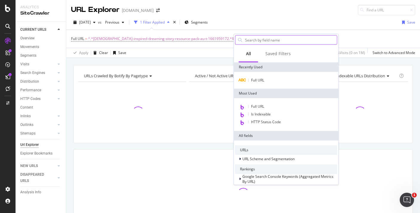
type input "first-nations-map-[GEOGRAPHIC_DATA]-activity-au-g-2548782"
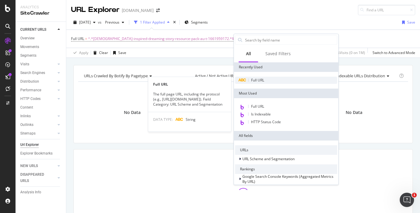
click at [256, 81] on span "Full URL" at bounding box center [257, 80] width 13 height 5
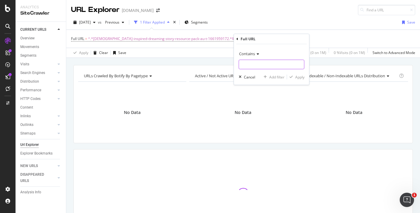
click at [259, 64] on input "text" at bounding box center [271, 65] width 65 height 10
paste input "first-nations-map-[GEOGRAPHIC_DATA]-activity-au-g-2548782"
type input "first-nations-map-[GEOGRAPHIC_DATA]-activity-au-g-2548782"
click at [302, 76] on div "Apply" at bounding box center [299, 77] width 9 height 5
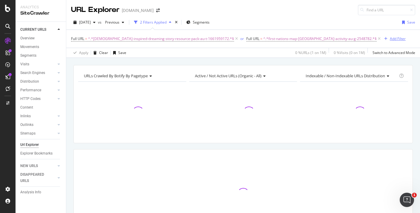
click at [390, 36] on div "Add Filter" at bounding box center [398, 38] width 16 height 5
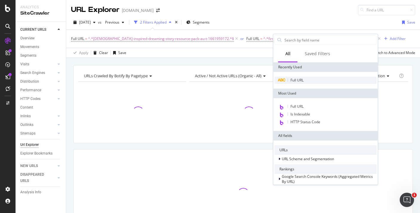
click at [292, 78] on span "Full URL" at bounding box center [297, 80] width 13 height 5
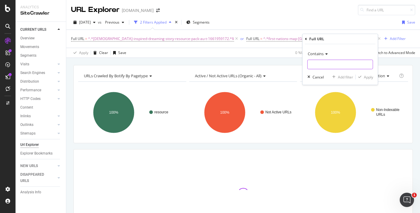
click at [313, 67] on input "text" at bounding box center [340, 65] width 65 height 10
paste input "au-t-3241-[GEOGRAPHIC_DATA]-aboriginal-page-borders"
type input "au-t-3241-[GEOGRAPHIC_DATA]-aboriginal-page-borders"
click at [368, 77] on div "Apply" at bounding box center [368, 77] width 9 height 5
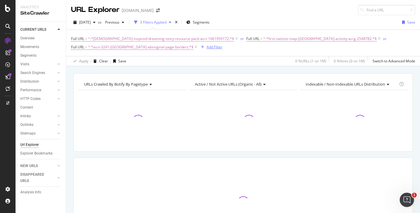
click at [207, 47] on div "Add Filter" at bounding box center [215, 46] width 16 height 5
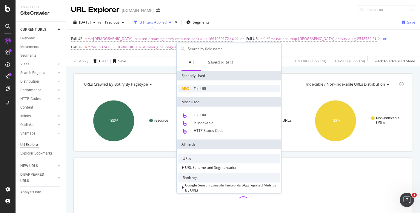
click at [199, 87] on span "Full URL" at bounding box center [200, 88] width 13 height 5
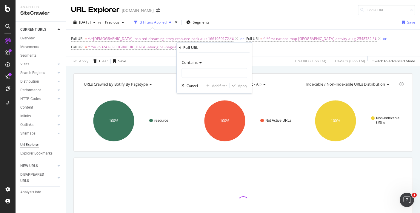
click at [205, 67] on div "Contains" at bounding box center [215, 68] width 66 height 20
click at [205, 69] on input "text" at bounding box center [214, 73] width 65 height 10
paste input "au-g-437-aboriginal-nyoongar-seasons-poster"
type input "au-g-437-aboriginal-nyoongar-seasons-poster"
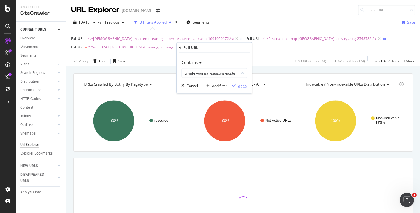
click at [245, 85] on div "Apply" at bounding box center [242, 85] width 9 height 5
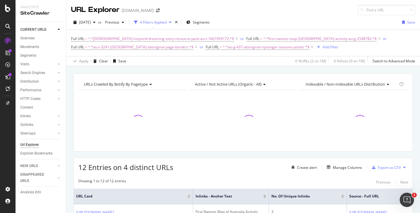
click at [312, 43] on div "Full URL = ^.*australian-aboriginal-inspired-dreaming-story-resource-pack-au-t-…" at bounding box center [243, 43] width 344 height 17
click at [323, 49] on div "Add Filter" at bounding box center [331, 46] width 16 height 5
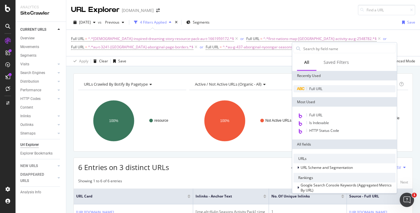
click at [313, 90] on span "Full URL" at bounding box center [315, 88] width 13 height 5
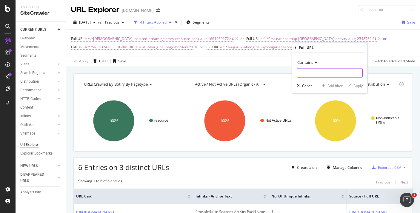
click at [309, 69] on input "text" at bounding box center [329, 73] width 65 height 10
paste input "aboriginal-kaurna-seasons-poster-au-sc-2743"
type input "aboriginal-kaurna-seasons-poster-au-sc-2743"
click at [361, 86] on div "Apply" at bounding box center [358, 85] width 9 height 5
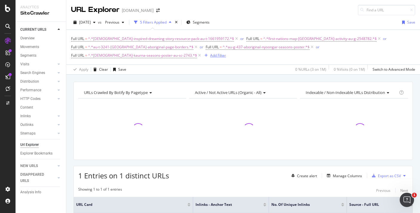
click at [210, 57] on div "Add Filter" at bounding box center [218, 55] width 16 height 5
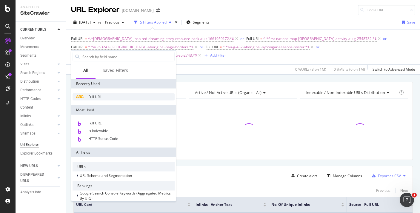
click at [91, 98] on span "Full URL" at bounding box center [94, 96] width 13 height 5
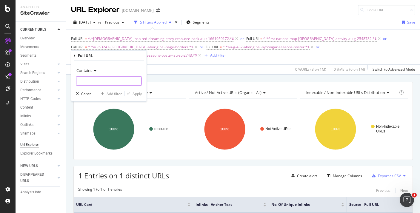
click at [127, 80] on input "text" at bounding box center [108, 81] width 65 height 10
paste input "kulin-seasons-activity-pack-au-hu-110"
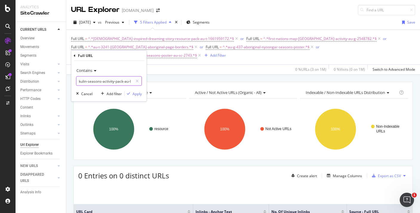
scroll to position [0, 11]
type input "kulin-seasons-activity-pack-au-hu-110"
click at [136, 92] on div "Apply" at bounding box center [137, 93] width 9 height 5
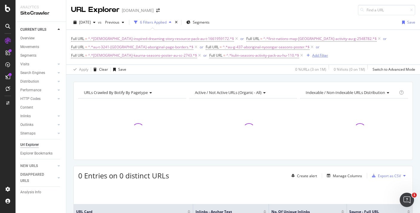
click at [312, 56] on div "Add Filter" at bounding box center [320, 55] width 16 height 5
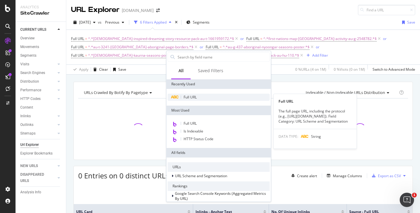
click at [183, 96] on div "Full URL" at bounding box center [219, 97] width 102 height 7
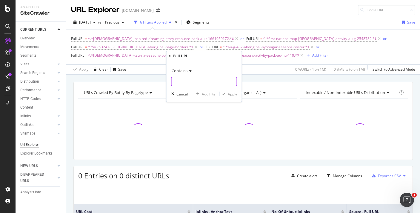
click at [192, 81] on input "text" at bounding box center [204, 82] width 65 height 10
paste input "kulin-seasons-poster-au-hu-87"
type input "kulin-seasons-poster-au-hu-87"
click at [230, 95] on div "Apply" at bounding box center [232, 94] width 9 height 5
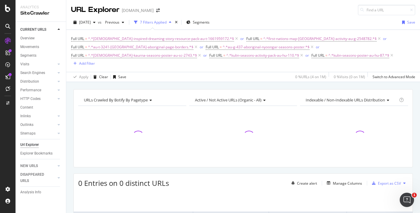
click at [262, 60] on div "Full URL = ^.*australian-aboriginal-inspired-dreaming-story-resource-pack-au-t-…" at bounding box center [243, 51] width 344 height 33
click at [95, 60] on div "Add Filter" at bounding box center [83, 63] width 24 height 7
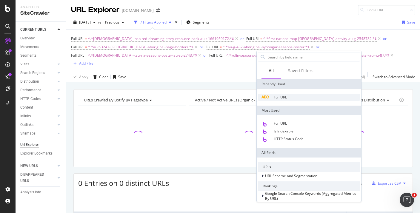
click at [271, 95] on div "Full URL" at bounding box center [309, 97] width 102 height 7
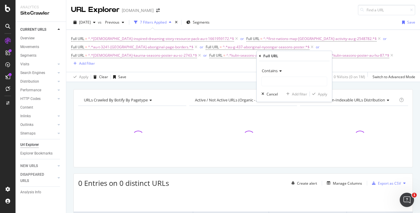
click at [282, 73] on div "Contains" at bounding box center [295, 71] width 66 height 10
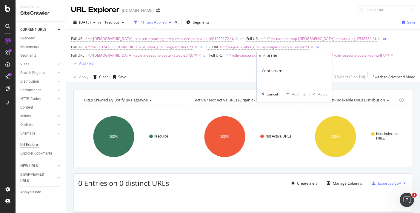
click at [285, 63] on div "Contains Cancel Add filter Apply" at bounding box center [294, 81] width 75 height 41
click at [282, 85] on input "text" at bounding box center [294, 82] width 65 height 10
paste input "aboriginal-kaurna-seasons-display-poster-au-t2-s-2548704"
type input "aboriginal-kaurna-seasons-display-poster-au-t2-s-2548704"
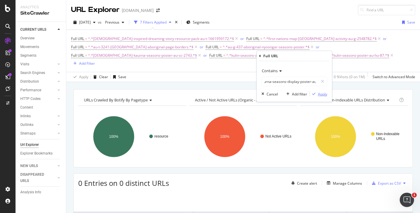
click at [321, 95] on div "Apply" at bounding box center [322, 94] width 9 height 5
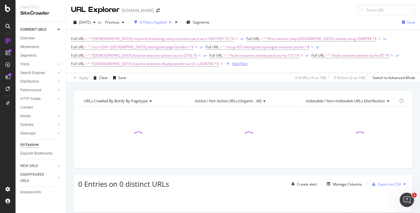
click at [232, 64] on div "Add Filter" at bounding box center [240, 63] width 16 height 5
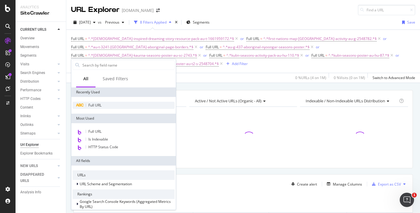
click at [98, 104] on span "Full URL" at bounding box center [94, 105] width 13 height 5
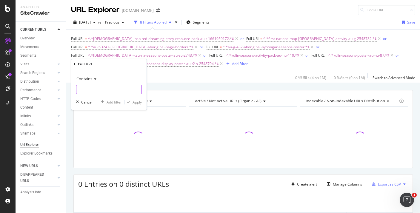
click at [127, 90] on input "text" at bounding box center [108, 90] width 65 height 10
paste input "tasmanian-tiger-in-the-sky-powerpoint-au-sc-2374"
type input "tasmanian-tiger-in-the-sky-powerpoint-au-sc-2374"
click at [137, 102] on div "Apply" at bounding box center [137, 102] width 9 height 5
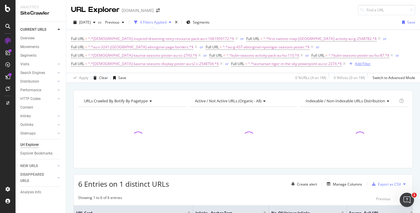
click at [355, 62] on div "Add Filter" at bounding box center [363, 63] width 16 height 5
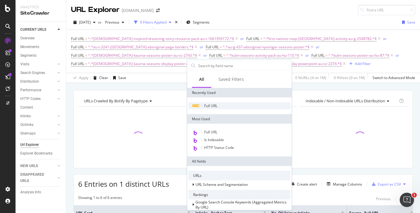
click at [216, 107] on span "Full URL" at bounding box center [210, 105] width 13 height 5
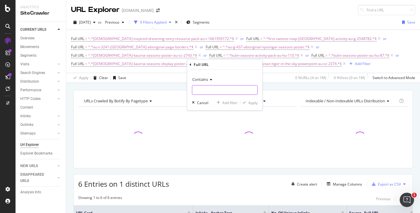
click at [221, 90] on input "text" at bounding box center [224, 90] width 65 height 10
paste input "indigenous-anzac-inferring-picture-comprehension-au-hu-1649134866"
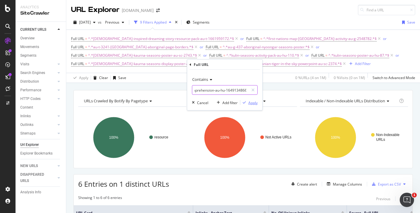
type input "indigenous-anzac-inferring-picture-comprehension-au-hu-1649134866"
click at [255, 102] on div "Apply" at bounding box center [252, 102] width 9 height 5
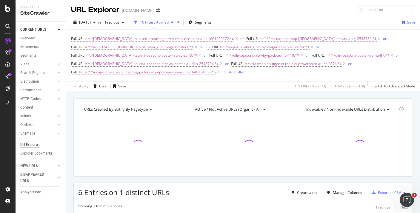
click at [229, 70] on div "button" at bounding box center [225, 72] width 8 height 4
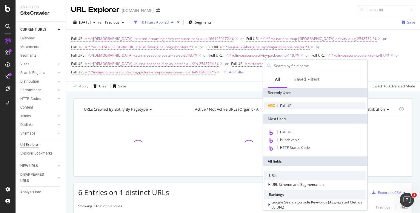
click at [284, 103] on div "Full URL" at bounding box center [315, 105] width 102 height 7
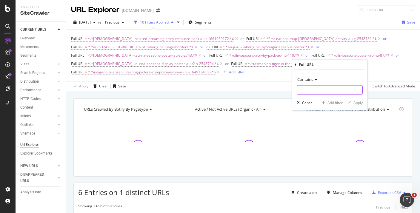
click at [311, 86] on input "text" at bounding box center [329, 90] width 65 height 10
paste input "first-nations-map-wa-activity-au-g-2548786"
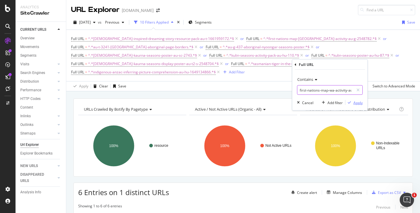
scroll to position [0, 19]
type input "first-nations-map-wa-activity-au-g-2548786"
click at [356, 102] on div "Apply" at bounding box center [358, 102] width 9 height 5
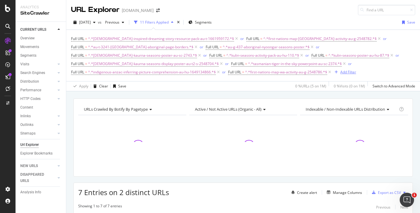
click at [332, 73] on div "button" at bounding box center [336, 72] width 8 height 4
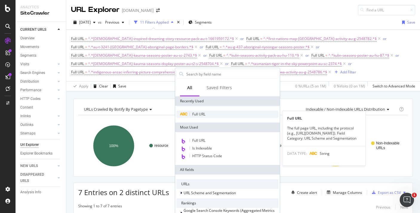
click at [196, 114] on span "Full URL" at bounding box center [198, 114] width 13 height 5
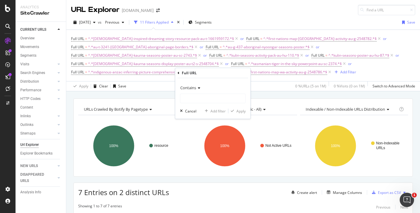
click at [213, 106] on div "Contains Cancel Add filter Apply" at bounding box center [212, 98] width 75 height 41
click at [212, 101] on input "text" at bounding box center [212, 99] width 65 height 10
paste input "first-nations-map-vic-activity-au-g-2548784"
type input "first-nations-map-vic-activity-au-g-2548784"
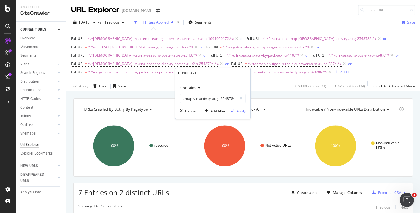
click at [240, 111] on div "Apply" at bounding box center [240, 111] width 9 height 5
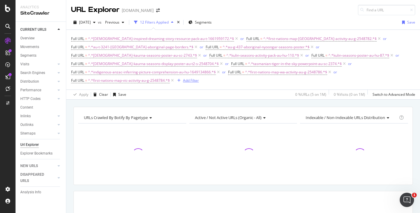
click at [183, 79] on div "button" at bounding box center [179, 81] width 8 height 4
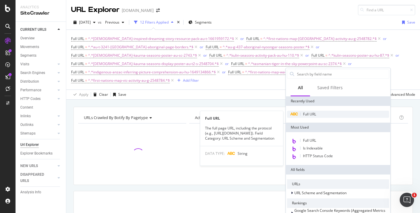
click at [300, 115] on div "Full URL" at bounding box center [338, 114] width 102 height 7
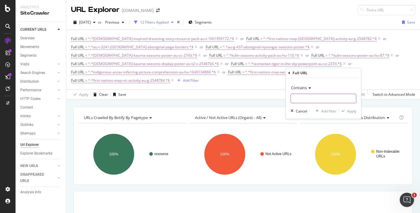
click at [312, 102] on input "text" at bounding box center [323, 99] width 65 height 10
paste input "indigenous-literacy-day-topic-planner-au-t-1659438945"
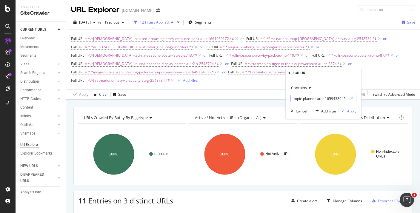
type input "indigenous-literacy-day-topic-planner-au-t-1659438945"
click at [354, 113] on div "Apply" at bounding box center [347, 110] width 17 height 5
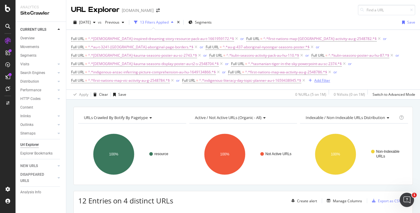
click at [314, 81] on div "Add Filter" at bounding box center [322, 80] width 16 height 5
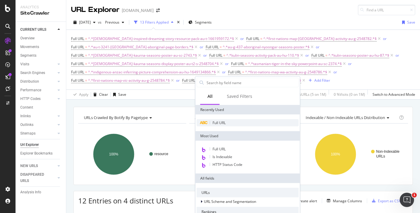
click at [217, 122] on span "Full URL" at bounding box center [219, 122] width 13 height 5
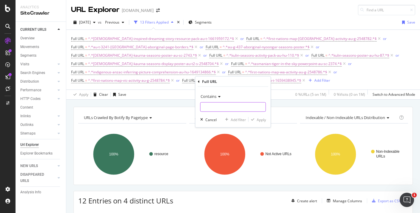
click at [245, 107] on input "text" at bounding box center [233, 107] width 65 height 10
paste input "aboriginal-and-and-torres-strait-islander-peoples-anzac-day-fact-file-au-t-1645…"
type input "aboriginal-and-and-torres-strait-islander-peoples-anzac-day-fact-file-au-t-1645…"
click at [260, 120] on div "Apply" at bounding box center [261, 119] width 9 height 5
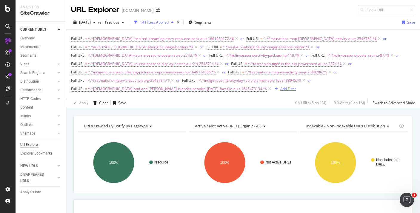
click at [296, 86] on div "Add Filter" at bounding box center [288, 88] width 16 height 5
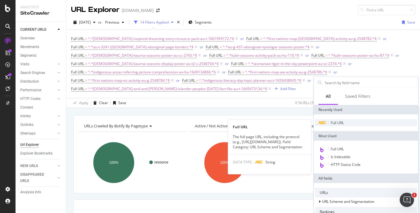
click at [337, 125] on span "Full URL" at bounding box center [337, 122] width 13 height 5
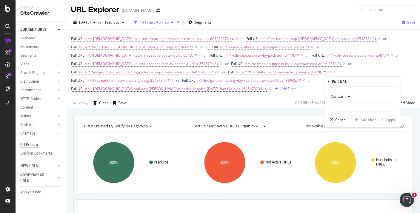
click at [334, 99] on div "Contains" at bounding box center [363, 97] width 66 height 10
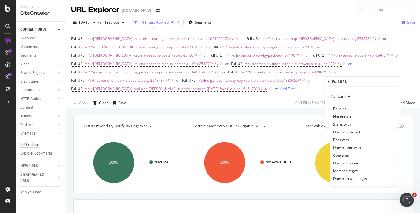
click at [345, 93] on div "Contains" at bounding box center [363, 97] width 66 height 10
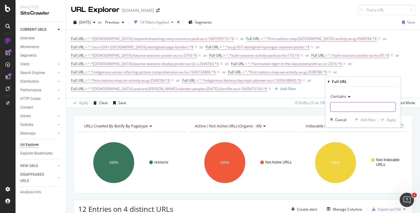
click at [343, 108] on input "text" at bounding box center [363, 107] width 65 height 10
paste input "first-nations-map-of-torres-strait-islands-au-g-2548864"
type input "first-nations-map-of-torres-strait-islands-au-g-2548864"
click at [392, 122] on div "Apply" at bounding box center [391, 119] width 9 height 5
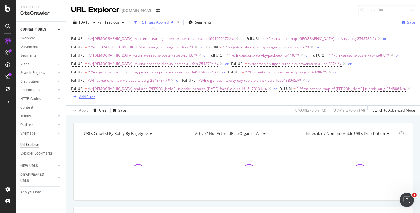
click at [95, 94] on div "Add Filter" at bounding box center [87, 96] width 16 height 5
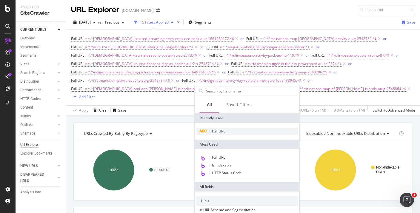
click at [213, 132] on span "Full URL" at bounding box center [218, 131] width 13 height 5
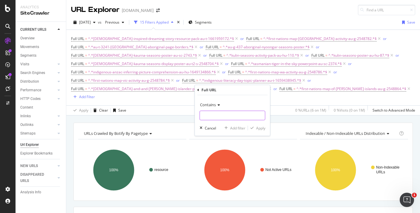
click at [227, 118] on input "text" at bounding box center [232, 116] width 65 height 10
paste input "first-nations-map-sa-activity-au-g-2548787"
type input "first-nations-map-sa-activity-au-g-2548787"
click at [262, 128] on div "Apply" at bounding box center [260, 128] width 9 height 5
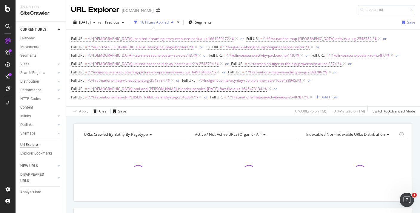
click at [316, 94] on div "Add Filter" at bounding box center [326, 97] width 24 height 7
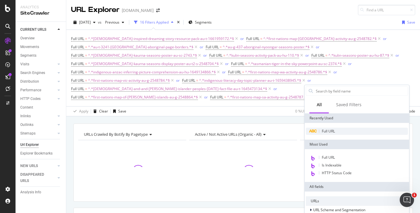
click at [317, 132] on div "Full URL" at bounding box center [357, 131] width 102 height 7
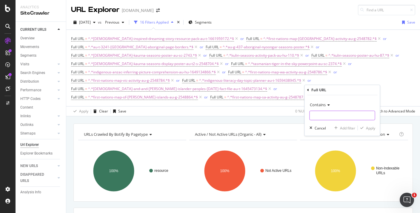
click at [324, 117] on input "text" at bounding box center [342, 116] width 65 height 10
paste input "aboriginal-gariwerd-seasons-display-poster-au-t2-s-2548700"
type input "aboriginal-gariwerd-seasons-display-poster-au-t2-s-2548700"
click at [368, 130] on div "Apply" at bounding box center [370, 128] width 9 height 5
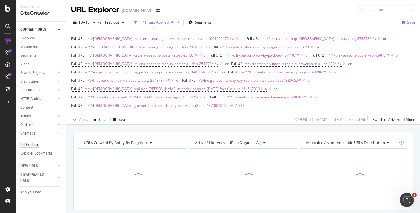
click at [235, 103] on div "Add Filter" at bounding box center [243, 105] width 16 height 5
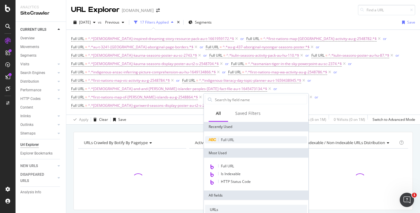
click at [229, 139] on span "Full URL" at bounding box center [227, 139] width 13 height 5
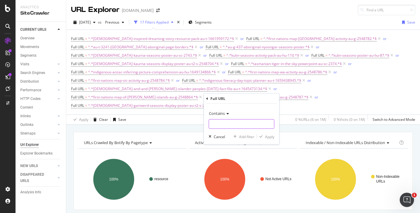
click at [251, 123] on input "text" at bounding box center [241, 124] width 65 height 10
paste input "yawuru-aboriginal-seasons-display-poster-au-sc-2372"
type input "yawuru-aboriginal-seasons-display-poster-au-sc-2372"
click at [268, 139] on div "Apply" at bounding box center [269, 136] width 9 height 5
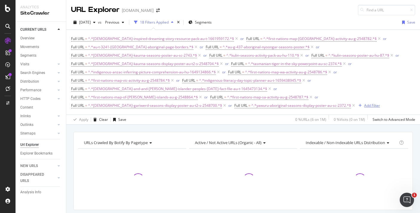
click at [356, 102] on div "Add Filter" at bounding box center [368, 105] width 24 height 7
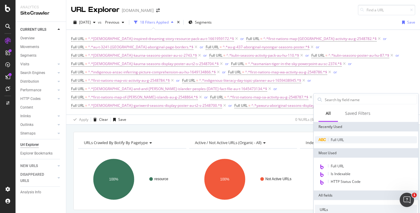
click at [337, 139] on span "Full URL" at bounding box center [337, 139] width 13 height 5
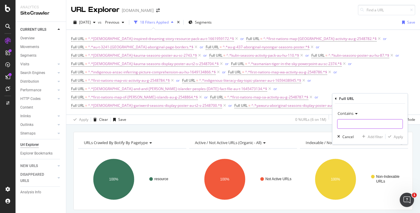
click at [340, 124] on input "text" at bounding box center [370, 124] width 65 height 10
paste input "aboriginal-gulumoerrgin-seasons-display-poster-au-t2-s-2548707"
type input "aboriginal-gulumoerrgin-seasons-display-poster-au-t2-s-2548707"
click at [392, 136] on div "button" at bounding box center [390, 137] width 8 height 4
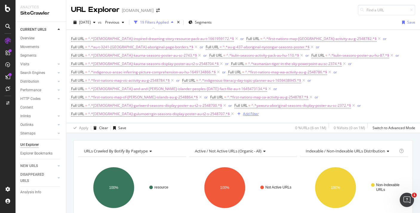
click at [243, 111] on div "Add Filter" at bounding box center [251, 113] width 16 height 5
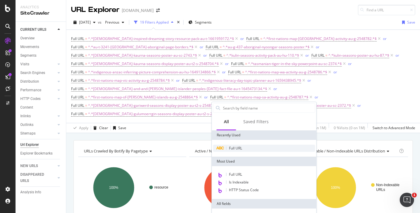
click at [239, 147] on span "Full URL" at bounding box center [235, 148] width 13 height 5
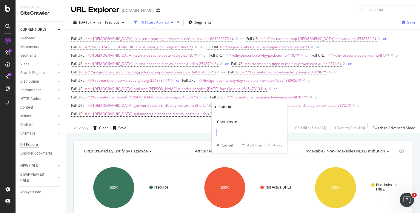
click at [260, 130] on input "text" at bounding box center [249, 133] width 65 height 10
paste input "aboriginal-yawuru-seasons-display-poster-au-t2-s-2548710"
type input "aboriginal-yawuru-seasons-display-poster-au-t2-s-2548710"
click at [274, 151] on div "Contains aboriginal-yawuru-seasons-display-poster-au-t2-s-2548710 Cancel Add fi…" at bounding box center [249, 132] width 75 height 41
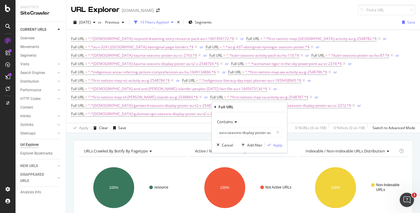
scroll to position [0, 0]
click at [274, 149] on div "Contains aboriginal-yawuru-seasons-display-poster-au-t2-s-2548710 Cancel Add fi…" at bounding box center [249, 132] width 75 height 41
click at [275, 143] on div "Apply" at bounding box center [277, 145] width 9 height 5
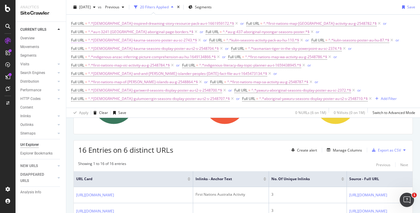
scroll to position [104, 0]
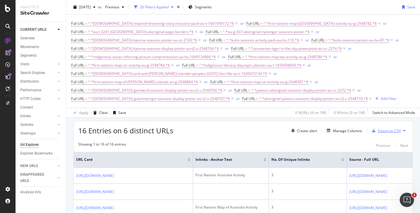
click at [389, 128] on div "Export as CSV" at bounding box center [389, 130] width 23 height 5
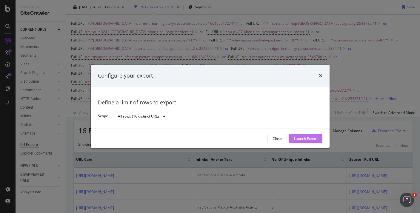
click at [296, 139] on div "Launch Export" at bounding box center [306, 138] width 24 height 5
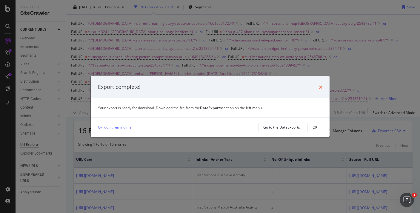
click at [319, 88] on icon "times" at bounding box center [321, 87] width 4 height 5
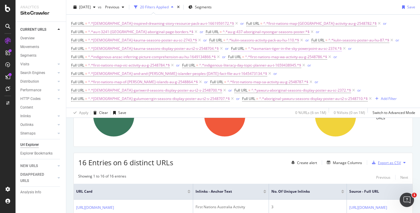
scroll to position [0, 0]
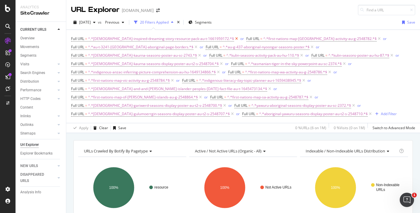
click at [234, 37] on icon at bounding box center [236, 39] width 5 height 6
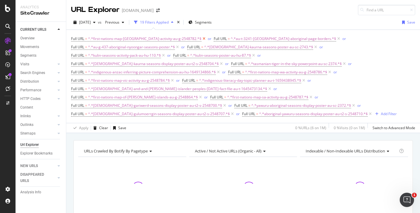
click at [202, 39] on icon at bounding box center [204, 39] width 5 height 6
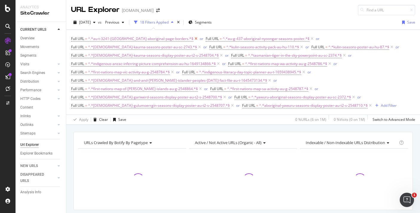
click at [193, 39] on icon at bounding box center [195, 39] width 5 height 6
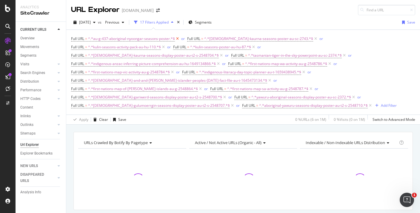
click at [177, 39] on icon at bounding box center [177, 39] width 5 height 6
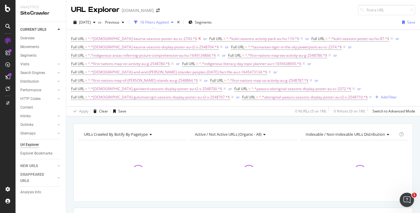
click at [197, 39] on icon at bounding box center [199, 39] width 5 height 6
click at [164, 38] on icon at bounding box center [163, 39] width 5 height 6
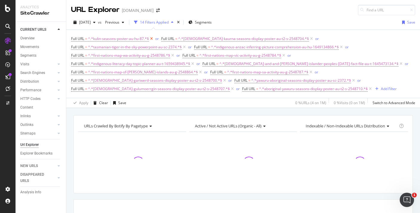
click at [152, 38] on icon at bounding box center [151, 39] width 5 height 6
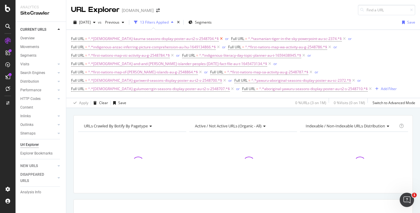
click at [219, 39] on icon at bounding box center [221, 39] width 5 height 6
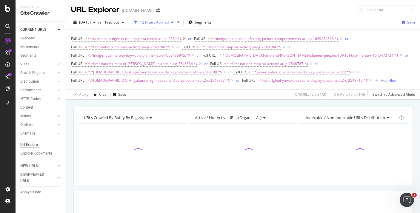
click at [186, 38] on icon at bounding box center [184, 39] width 5 height 6
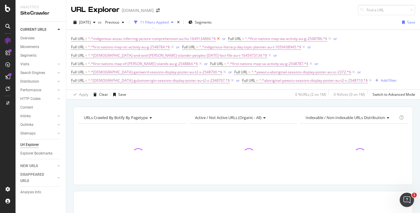
click at [219, 40] on icon at bounding box center [218, 39] width 5 height 6
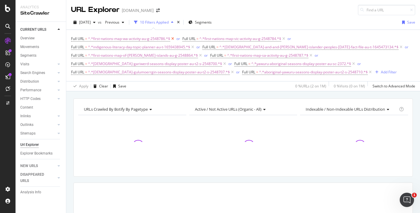
click at [173, 38] on icon at bounding box center [172, 39] width 5 height 6
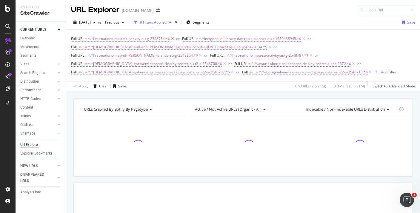
click at [172, 39] on icon at bounding box center [172, 39] width 5 height 6
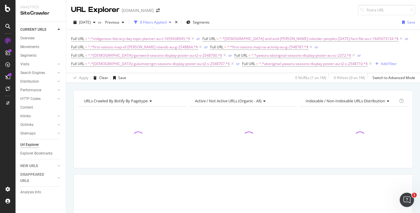
click at [195, 39] on span "or" at bounding box center [198, 39] width 7 height 8
click at [193, 39] on icon at bounding box center [192, 39] width 5 height 6
click at [267, 39] on icon at bounding box center [269, 39] width 5 height 6
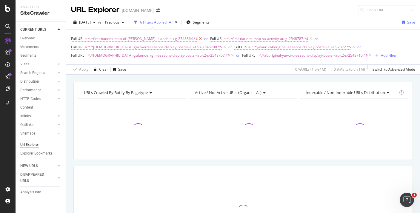
click at [198, 39] on icon at bounding box center [200, 39] width 5 height 6
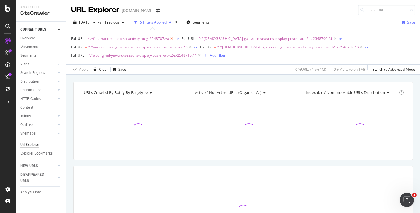
click at [171, 37] on icon at bounding box center [171, 39] width 5 height 6
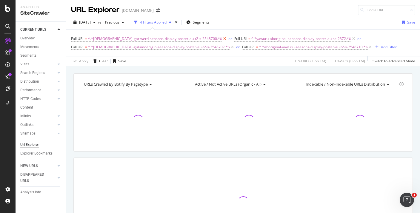
click at [222, 37] on icon at bounding box center [224, 39] width 5 height 6
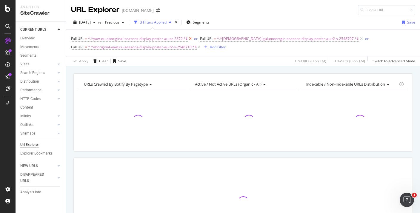
click at [190, 39] on icon at bounding box center [190, 39] width 5 height 6
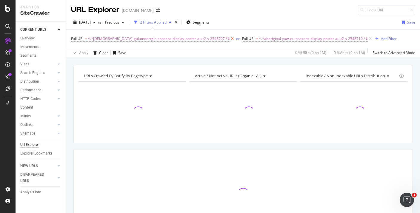
click at [230, 39] on icon at bounding box center [232, 39] width 5 height 6
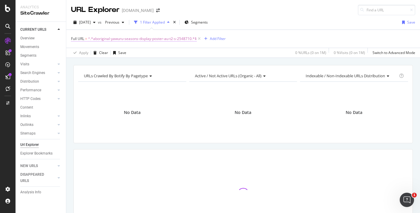
click at [162, 40] on span "^.*aboriginal-yawuru-seasons-display-poster-au-t2-s-2548710.*$" at bounding box center [142, 39] width 109 height 8
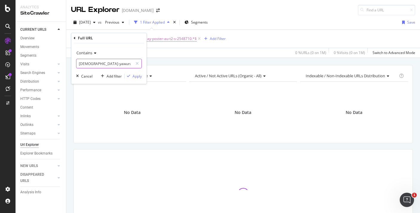
click at [125, 62] on input "[DEMOGRAPHIC_DATA]-yawuru-seasons-display-poster-au-t2-s-2548710" at bounding box center [104, 64] width 56 height 10
paste input "walmajarri-seasons-display-poster-au-t2-s-2548703"
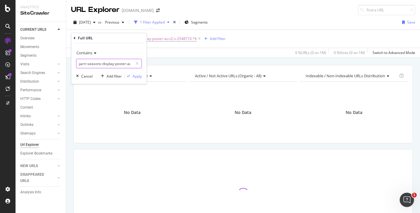
type input "[DEMOGRAPHIC_DATA]-walmajarri-seasons-display-poster-au-t2-s-2548703"
click at [142, 80] on div "Contains [DEMOGRAPHIC_DATA]-walmajarri-seasons-display-poster-au-t2-s-2548703 C…" at bounding box center [108, 63] width 75 height 41
click at [139, 78] on div "Apply" at bounding box center [137, 76] width 9 height 5
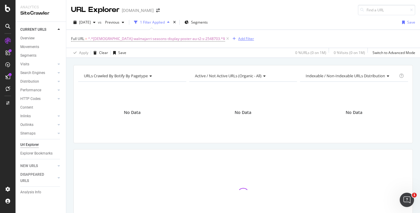
click at [238, 38] on div "Add Filter" at bounding box center [246, 38] width 16 height 5
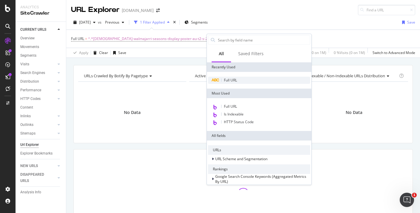
click at [224, 77] on div "Full URL" at bounding box center [259, 80] width 102 height 7
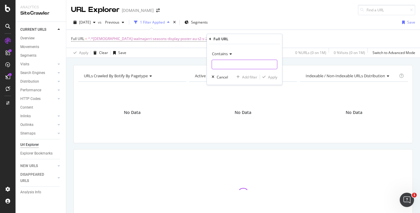
click at [233, 61] on input "text" at bounding box center [244, 65] width 65 height 10
paste input "how-to-write-an-australian-dreaming-story-au-t-1658831111"
type input "how-to-write-an-australian-dreaming-story-au-t-1658831111"
click at [275, 77] on div "Apply" at bounding box center [272, 77] width 9 height 5
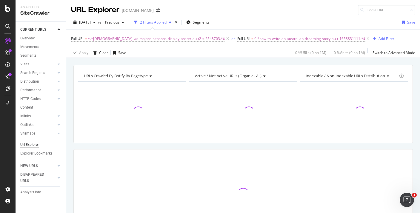
click at [357, 44] on div "Full URL = ^.*[DEMOGRAPHIC_DATA]-walmajarri-seasons-display-poster-au-t2-s-2548…" at bounding box center [243, 39] width 344 height 18
click at [371, 42] on button "Add Filter" at bounding box center [383, 38] width 24 height 7
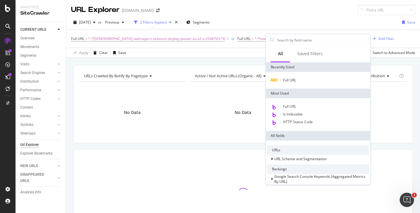
click at [295, 76] on div "Full URL" at bounding box center [318, 80] width 105 height 17
click at [295, 80] on span "Full URL" at bounding box center [289, 80] width 13 height 5
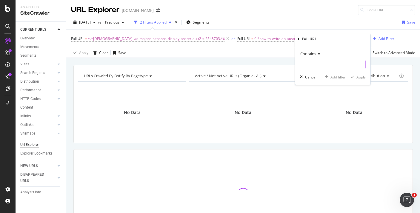
click at [311, 61] on input "text" at bounding box center [332, 65] width 65 height 10
paste input "[DEMOGRAPHIC_DATA]-[PERSON_NAME]-seasons-display-poster-au-t2-s-2548708"
type input "[DEMOGRAPHIC_DATA]-[PERSON_NAME]-seasons-display-poster-au-t2-s-2548708"
click at [359, 79] on div "Apply" at bounding box center [361, 77] width 9 height 5
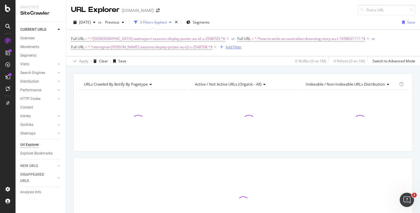
click at [226, 46] on div "Add Filter" at bounding box center [234, 46] width 16 height 5
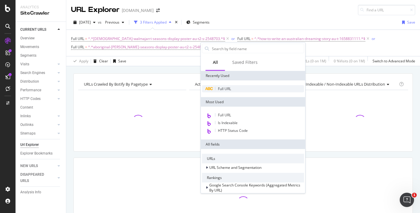
click at [228, 91] on div "Full URL" at bounding box center [253, 88] width 102 height 7
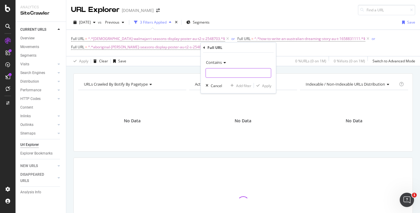
click at [229, 75] on input "text" at bounding box center [238, 73] width 65 height 10
paste input "aboriginal-ngangi-seasons-display-poster-au-t2-s-2548699"
type input "aboriginal-ngangi-seasons-display-poster-au-t2-s-2548699"
click at [268, 87] on div "Apply" at bounding box center [266, 85] width 9 height 5
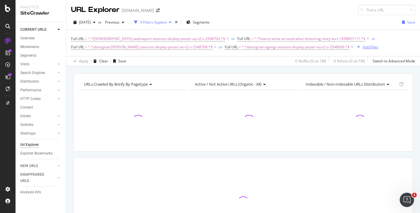
click at [363, 50] on div "Add Filter" at bounding box center [371, 46] width 16 height 5
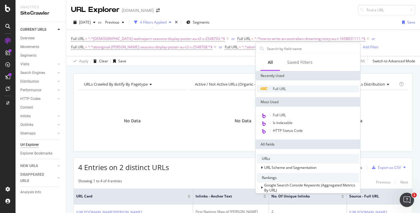
click at [285, 90] on span "Full URL" at bounding box center [279, 88] width 13 height 5
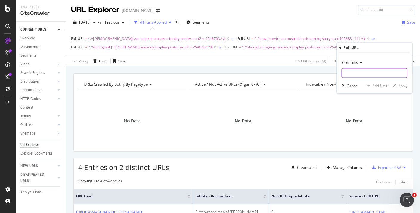
click at [351, 73] on input "text" at bounding box center [374, 73] width 65 height 10
paste input "[DEMOGRAPHIC_DATA]-gooniyandi-seasons-display-poster-au-t2-s-2548705"
type input "[DEMOGRAPHIC_DATA]-gooniyandi-seasons-display-poster-au-t2-s-2548705"
click at [401, 86] on div "Apply" at bounding box center [402, 85] width 9 height 5
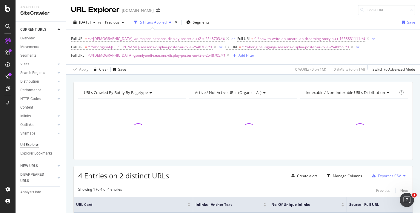
click at [239, 55] on div "Add Filter" at bounding box center [247, 55] width 16 height 5
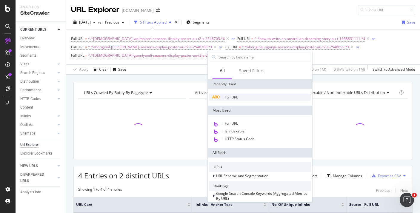
click at [226, 95] on span "Full URL" at bounding box center [231, 97] width 13 height 5
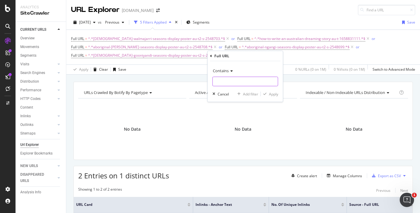
click at [232, 86] on input "text" at bounding box center [245, 82] width 65 height 10
paste input "[DEMOGRAPHIC_DATA]-wardaman-seasons-display-poster-au-t2-s-2548702"
type input "[DEMOGRAPHIC_DATA]-wardaman-seasons-display-poster-au-t2-s-2548702"
click at [280, 96] on div "Contains [DEMOGRAPHIC_DATA]-wardaman-seasons-display-poster-au-t2-s-2548702 Can…" at bounding box center [245, 81] width 75 height 41
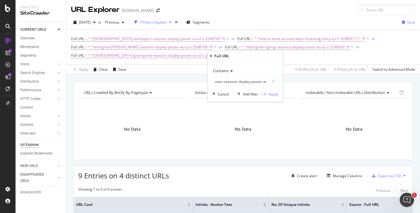
scroll to position [0, 0]
click at [274, 96] on div "Apply" at bounding box center [273, 94] width 9 height 5
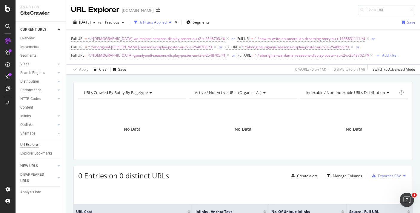
click at [365, 51] on div "Full URL = ^.*[DEMOGRAPHIC_DATA]-walmajarri-seasons-display-poster-au-t2-s-2548…" at bounding box center [243, 47] width 344 height 25
click at [382, 56] on div "Add Filter" at bounding box center [390, 55] width 16 height 5
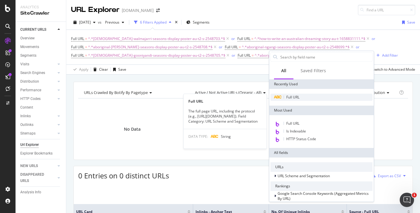
click at [303, 99] on div "Full URL" at bounding box center [322, 97] width 102 height 7
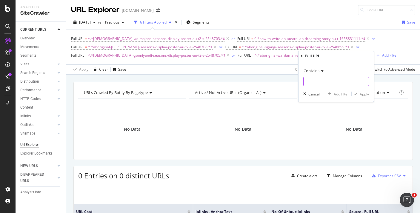
click at [313, 85] on input "text" at bounding box center [336, 82] width 65 height 10
paste input "[DEMOGRAPHIC_DATA]-ngadju-seasons-display-poster-au-t2-s-2548701"
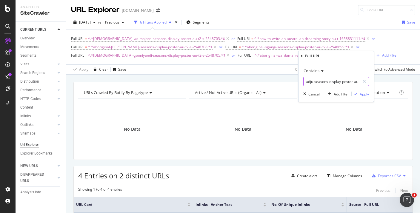
type input "[DEMOGRAPHIC_DATA]-ngadju-seasons-display-poster-au-t2-s-2548701"
click at [357, 96] on div "Apply" at bounding box center [360, 93] width 17 height 5
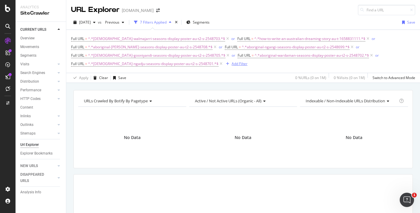
click at [232, 65] on div "Add Filter" at bounding box center [240, 63] width 16 height 5
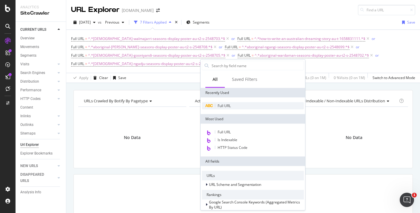
click at [227, 105] on span "Full URL" at bounding box center [224, 105] width 13 height 5
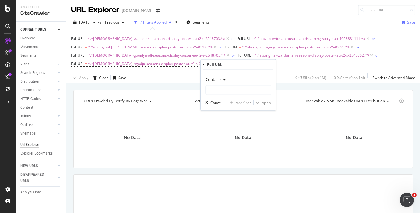
click at [249, 96] on div "Contains Cancel Add filter Apply" at bounding box center [238, 90] width 75 height 41
click at [248, 92] on input "text" at bounding box center [238, 90] width 65 height 10
paste input "[DEMOGRAPHIC_DATA]-yanyuwa-seasons-display-poster-au-t2-s-2548706"
type input "[DEMOGRAPHIC_DATA]-yanyuwa-seasons-display-poster-au-t2-s-2548706"
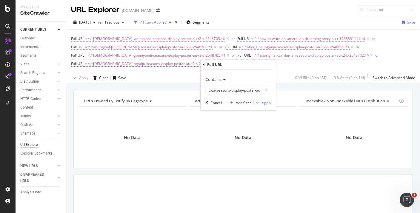
click at [260, 99] on div "Contains [DEMOGRAPHIC_DATA]-yanyuwa-seasons-display-poster-au-t2-s-2548706 Canc…" at bounding box center [238, 90] width 75 height 41
click at [262, 102] on div "Apply" at bounding box center [266, 102] width 9 height 5
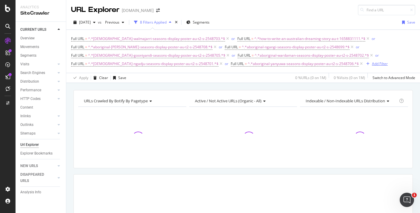
click at [372, 66] on div "Add Filter" at bounding box center [380, 63] width 16 height 5
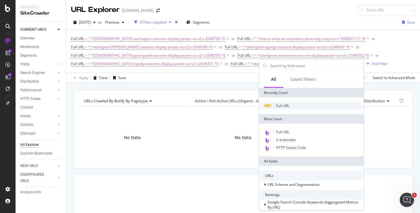
click at [282, 106] on span "Full URL" at bounding box center [282, 105] width 13 height 5
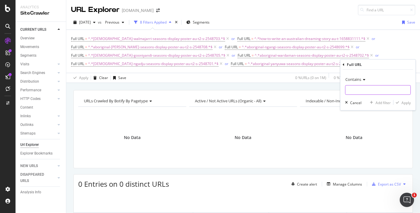
click at [349, 94] on input "text" at bounding box center [377, 90] width 65 height 10
paste input "kulin-seasons-pairing-game-tg-au-hu"
type input "kulin-seasons-pairing-game-tg-au-hu"
click at [404, 104] on div "Apply" at bounding box center [406, 102] width 9 height 5
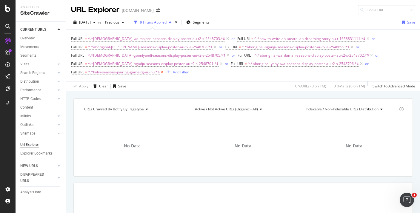
click at [163, 71] on icon at bounding box center [162, 72] width 5 height 6
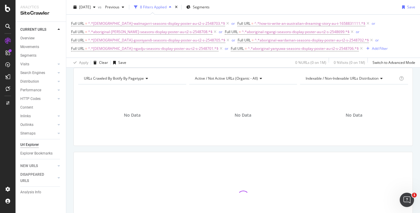
scroll to position [49, 0]
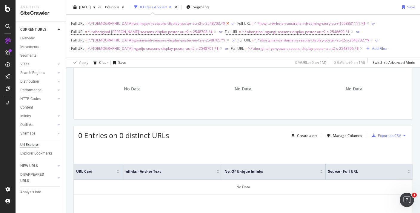
click at [225, 24] on icon at bounding box center [227, 24] width 5 height 6
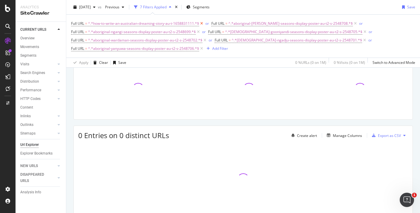
click at [201, 24] on icon at bounding box center [201, 24] width 5 height 6
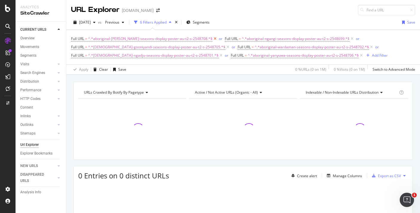
click at [213, 39] on icon at bounding box center [215, 39] width 5 height 6
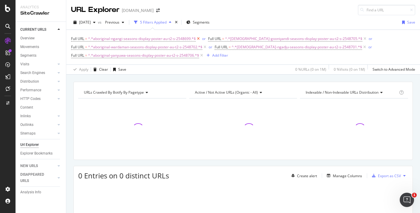
click at [198, 39] on icon at bounding box center [198, 39] width 5 height 6
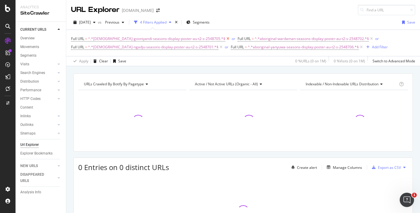
click at [225, 38] on icon at bounding box center [227, 39] width 5 height 6
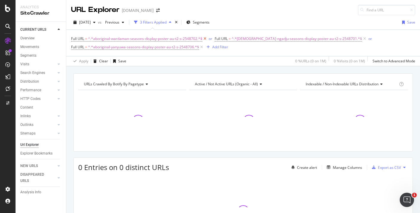
click at [204, 38] on icon at bounding box center [204, 39] width 5 height 6
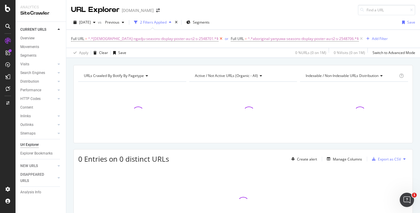
click at [219, 39] on icon at bounding box center [221, 39] width 5 height 6
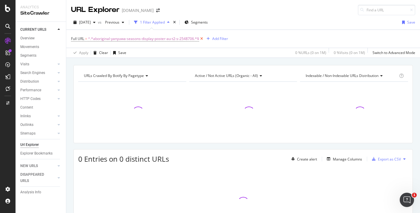
click at [199, 39] on icon at bounding box center [201, 39] width 5 height 6
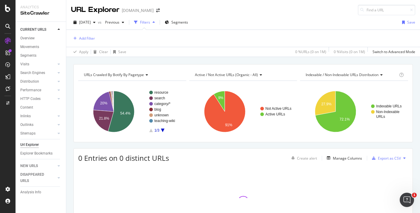
click at [95, 40] on div "Add Filter" at bounding box center [243, 38] width 344 height 17
click at [92, 38] on div "Add Filter" at bounding box center [87, 38] width 16 height 5
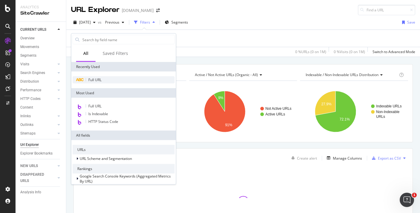
click at [96, 82] on div "Full URL" at bounding box center [124, 79] width 102 height 7
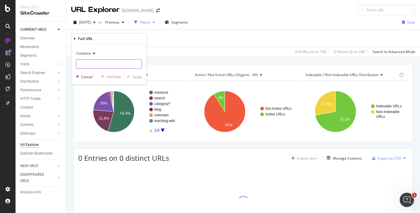
click at [95, 63] on input "text" at bounding box center [108, 64] width 65 height 10
paste input "[DEMOGRAPHIC_DATA]-walmajarri-seasons-display-poster-au-t2-s-2548703"
type input "[DEMOGRAPHIC_DATA]-walmajarri-seasons-display-poster-au-t2-s-2548703"
click at [134, 78] on div "Apply" at bounding box center [137, 76] width 9 height 5
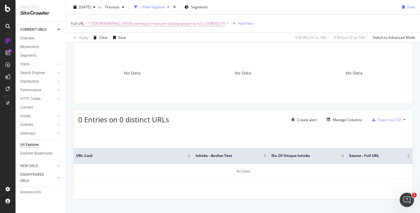
scroll to position [2, 0]
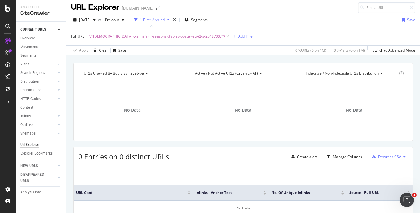
click at [238, 38] on div "Add Filter" at bounding box center [246, 36] width 16 height 5
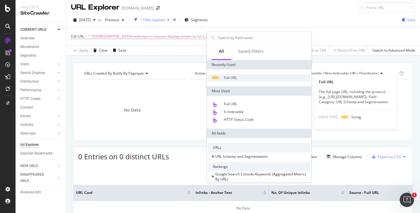
click at [223, 79] on div "Full URL" at bounding box center [259, 77] width 102 height 7
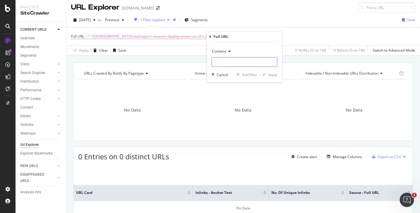
click at [222, 64] on input "text" at bounding box center [244, 62] width 65 height 10
paste input "how-to-write-an-australian-dreaming-story-au-t-1658831111"
type input "how-to-write-an-australian-dreaming-story-au-t-1658831111"
click at [270, 77] on div "Apply" at bounding box center [272, 74] width 9 height 5
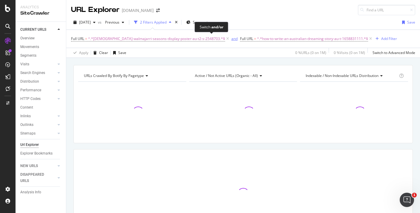
click at [231, 40] on div "and" at bounding box center [234, 38] width 6 height 5
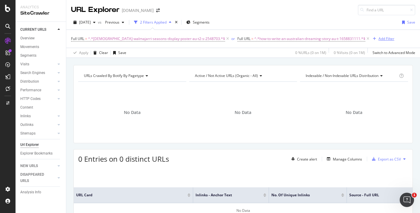
click at [379, 40] on div "Add Filter" at bounding box center [387, 38] width 16 height 5
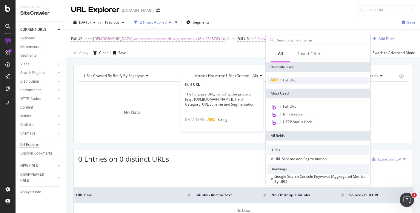
click at [281, 84] on div "Full URL" at bounding box center [318, 80] width 102 height 7
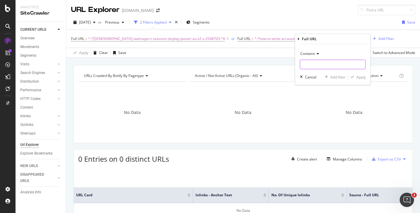
click at [309, 62] on input "text" at bounding box center [332, 65] width 65 height 10
paste input "[DEMOGRAPHIC_DATA]-[PERSON_NAME]-seasons-display-poster-au-t2-s-2548708"
type input "[DEMOGRAPHIC_DATA]-[PERSON_NAME]-seasons-display-poster-au-t2-s-2548708"
click at [359, 81] on div "Contains [DEMOGRAPHIC_DATA]-[PERSON_NAME]-seasons-display-poster-au-t2-s-254870…" at bounding box center [332, 64] width 75 height 41
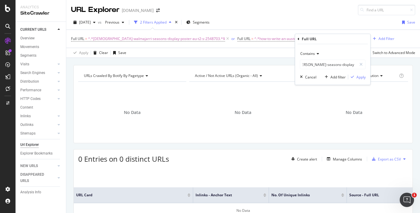
scroll to position [0, 0]
click at [358, 78] on div "Apply" at bounding box center [361, 77] width 9 height 5
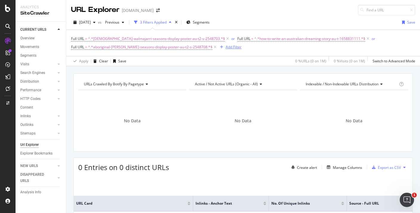
click at [226, 48] on div "Add Filter" at bounding box center [234, 46] width 16 height 5
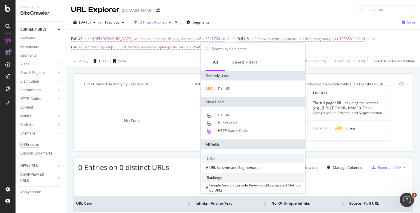
click at [222, 93] on div "Full URL Full URL The full page URL, including the protocol (e.g., [URL][DOMAIN…" at bounding box center [253, 89] width 105 height 17
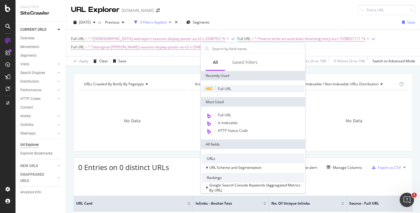
click at [225, 90] on span "Full URL" at bounding box center [224, 88] width 13 height 5
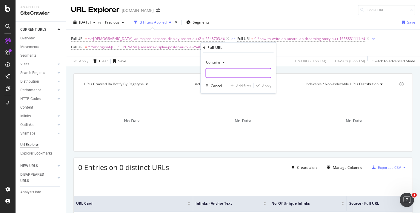
click at [234, 76] on input "text" at bounding box center [238, 73] width 65 height 10
paste input "aboriginal-ngangi-seasons-display-poster-au-t2-s-2548699"
type input "aboriginal-ngangi-seasons-display-poster-au-t2-s-2548699"
click at [262, 87] on div "Apply" at bounding box center [266, 85] width 9 height 5
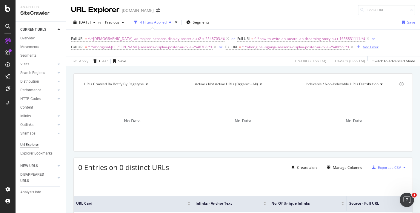
click at [363, 47] on div "Add Filter" at bounding box center [371, 46] width 16 height 5
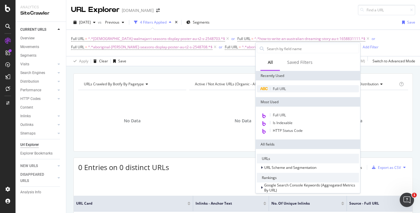
click at [290, 85] on div "Full URL" at bounding box center [308, 88] width 102 height 7
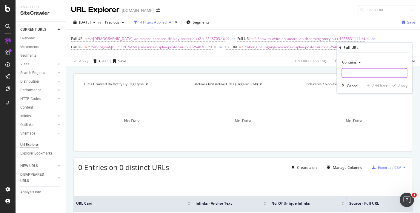
click at [349, 74] on input "text" at bounding box center [374, 73] width 65 height 10
paste input "[DEMOGRAPHIC_DATA]-gooniyandi-seasons-display-poster-au-t2-s-2548705"
type input "[DEMOGRAPHIC_DATA]-gooniyandi-seasons-display-poster-au-t2-s-2548705"
click at [399, 90] on div "Contains [DEMOGRAPHIC_DATA]-gooniyandi-seasons-display-poster-au-t2-s-2548705 C…" at bounding box center [374, 73] width 75 height 41
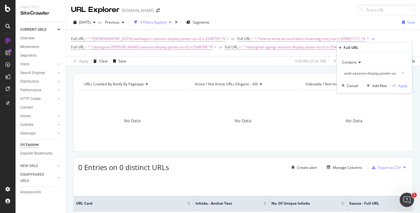
scroll to position [0, 0]
click at [398, 87] on div "Apply" at bounding box center [402, 85] width 9 height 5
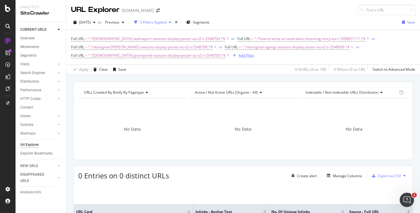
click at [239, 56] on div "Add Filter" at bounding box center [247, 55] width 16 height 5
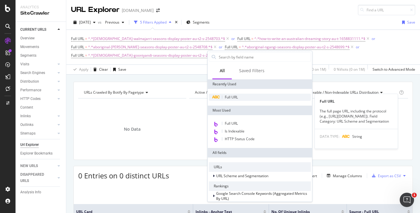
click at [231, 97] on span "Full URL" at bounding box center [231, 97] width 13 height 5
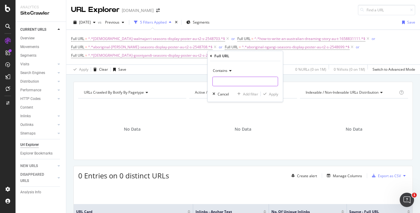
click at [255, 85] on input "text" at bounding box center [245, 82] width 65 height 10
paste input "[DEMOGRAPHIC_DATA]-wardaman-seasons-display-poster-au-t2-s-2548702"
type input "[DEMOGRAPHIC_DATA]-wardaman-seasons-display-poster-au-t2-s-2548702"
click at [270, 93] on div "Apply" at bounding box center [273, 94] width 9 height 5
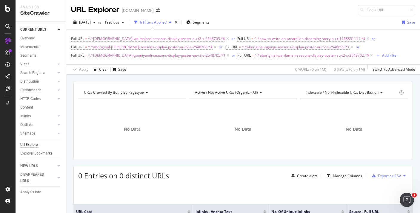
click at [382, 55] on div "Add Filter" at bounding box center [390, 55] width 16 height 5
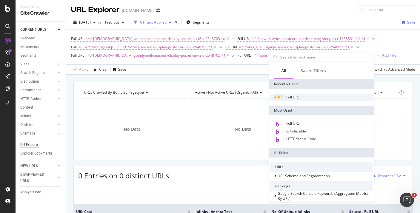
click at [298, 99] on span "Full URL" at bounding box center [292, 97] width 13 height 5
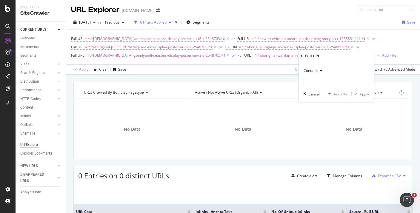
click at [299, 98] on div "Contains Cancel Add filter Apply" at bounding box center [336, 81] width 75 height 41
click at [320, 78] on input "text" at bounding box center [336, 82] width 65 height 10
paste input "[DEMOGRAPHIC_DATA]-ngadju-seasons-display-poster-au-t2-s-2548701"
type input "[DEMOGRAPHIC_DATA]-ngadju-seasons-display-poster-au-t2-s-2548701"
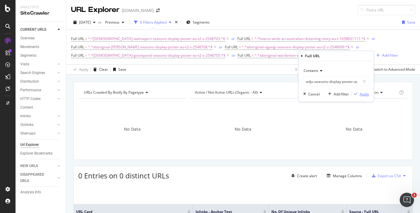
click at [363, 95] on div "Apply" at bounding box center [364, 94] width 9 height 5
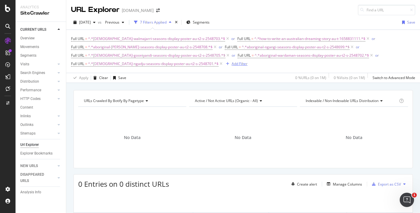
click at [232, 62] on div "Add Filter" at bounding box center [240, 63] width 16 height 5
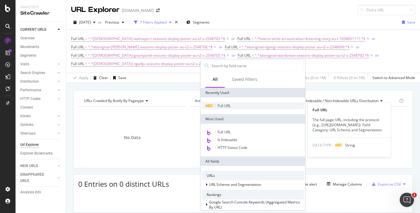
click at [229, 105] on span "Full URL" at bounding box center [224, 105] width 13 height 5
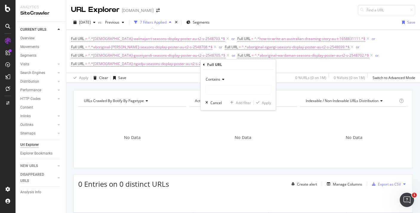
click at [232, 84] on div "Contains" at bounding box center [238, 85] width 66 height 20
click at [232, 91] on input "text" at bounding box center [238, 90] width 65 height 10
paste input "[DEMOGRAPHIC_DATA]-yanyuwa-seasons-display-poster-au-t2-s-2548706"
type input "[DEMOGRAPHIC_DATA]-yanyuwa-seasons-display-poster-au-t2-s-2548706"
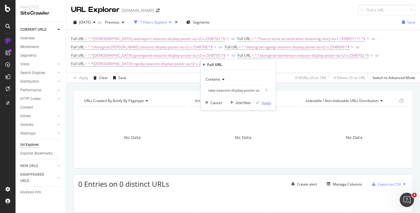
click at [264, 103] on div "Apply" at bounding box center [266, 102] width 9 height 5
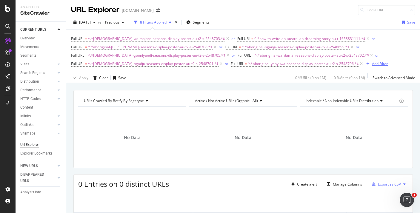
click at [372, 63] on div "Add Filter" at bounding box center [380, 63] width 16 height 5
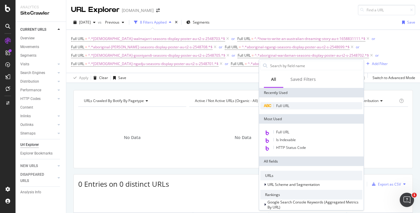
click at [282, 106] on span "Full URL" at bounding box center [282, 105] width 13 height 5
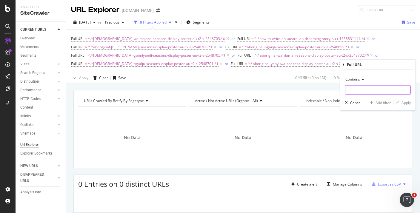
click at [355, 89] on input "text" at bounding box center [377, 90] width 65 height 10
paste input "kulin-seasons-pairing-game-tg-au-hu"
type input "kulin-seasons-pairing-game-tg-au-hu"
click at [404, 104] on div "Apply" at bounding box center [406, 102] width 9 height 5
